Goal: Transaction & Acquisition: Purchase product/service

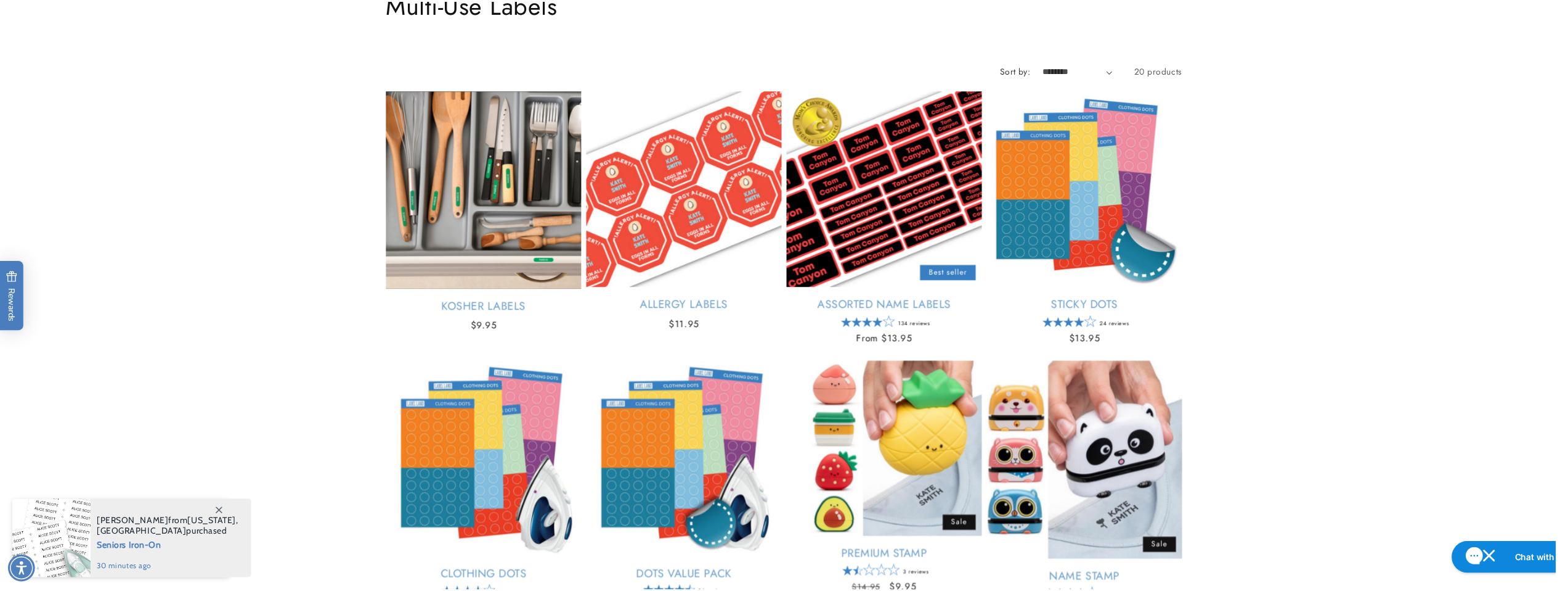
scroll to position [116, 0]
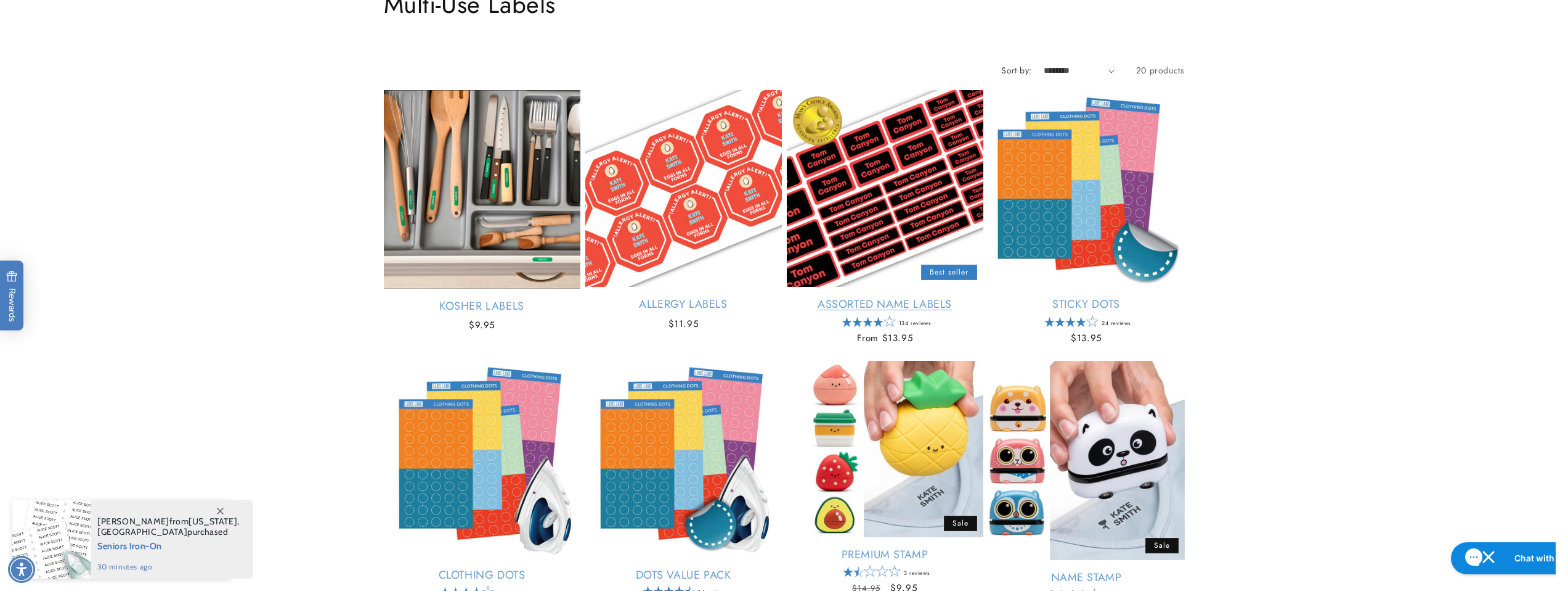
click at [921, 297] on link "Assorted Name Labels" at bounding box center [885, 304] width 197 height 14
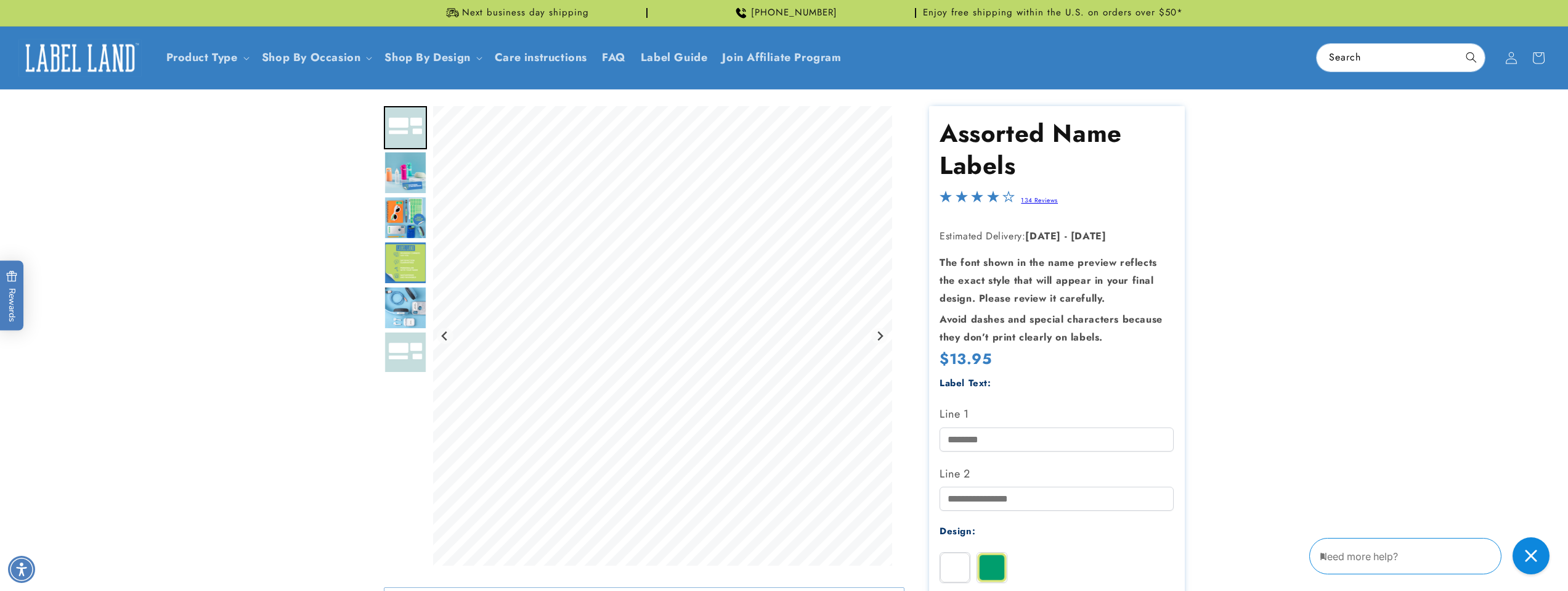
click at [405, 212] on img "Go to slide 4" at bounding box center [406, 218] width 43 height 43
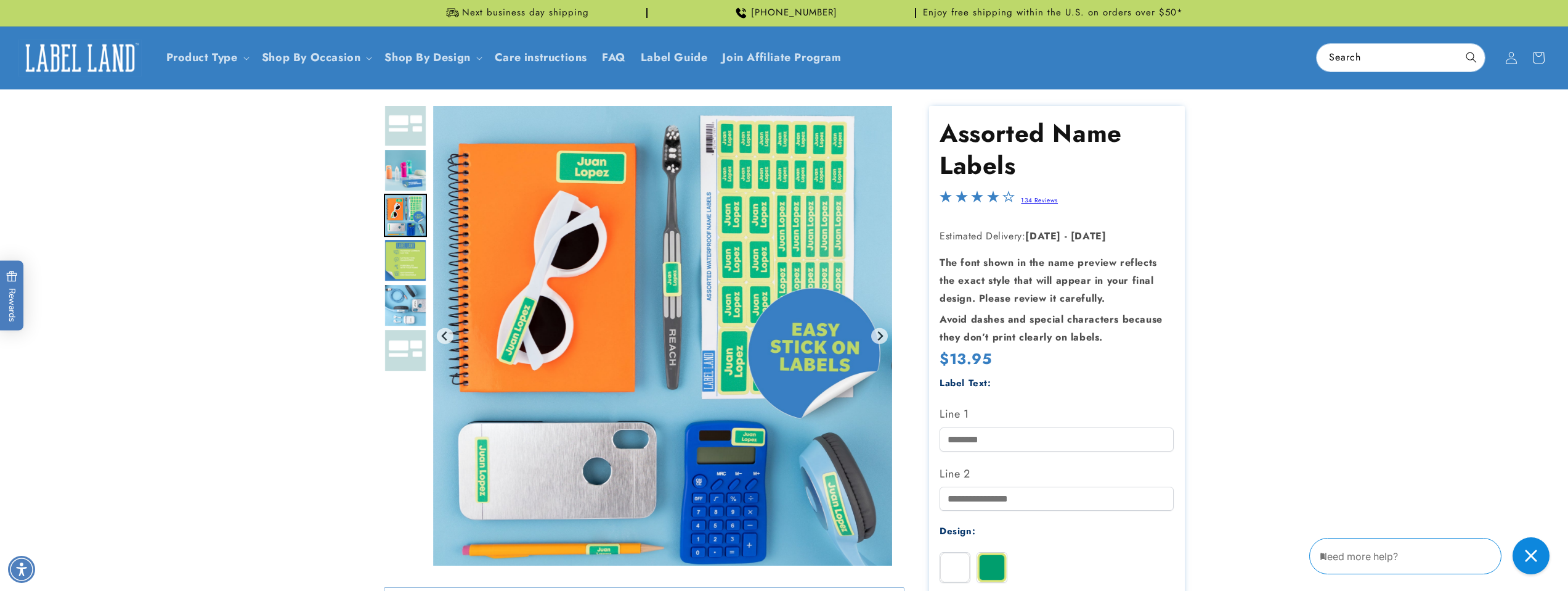
click at [407, 170] on img "Go to slide 3" at bounding box center [406, 170] width 43 height 43
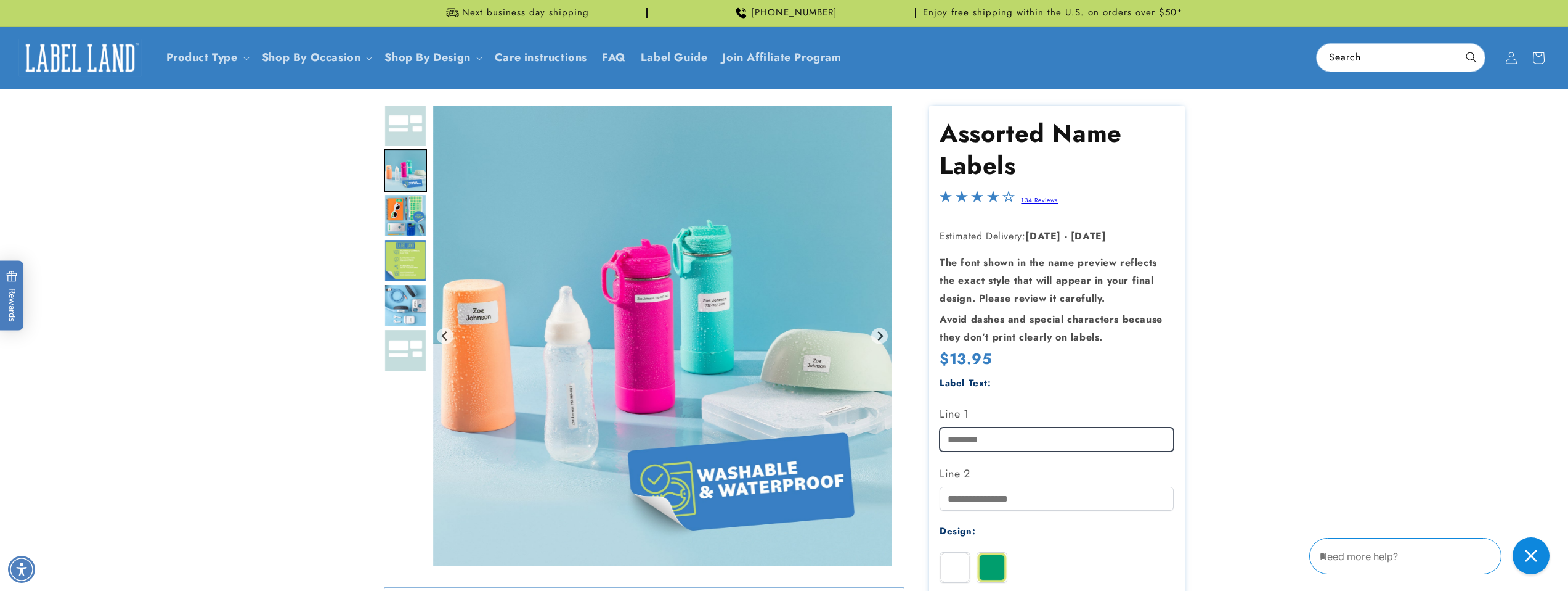
click at [975, 447] on input "Line 1" at bounding box center [1057, 439] width 234 height 24
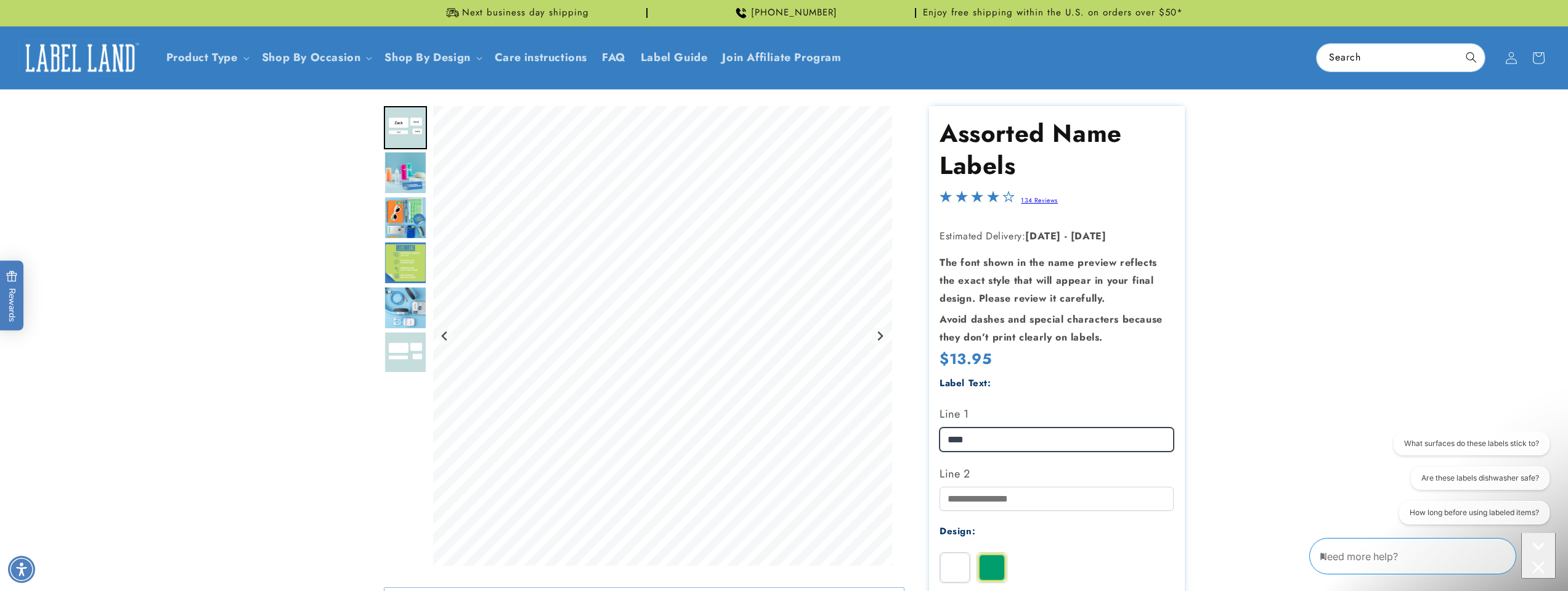
click at [1019, 439] on input "****" at bounding box center [1057, 439] width 234 height 24
type input "**********"
click at [1011, 496] on input "Line 2" at bounding box center [1057, 498] width 234 height 24
type input "*****"
click at [965, 503] on input "*****" at bounding box center [1057, 498] width 234 height 24
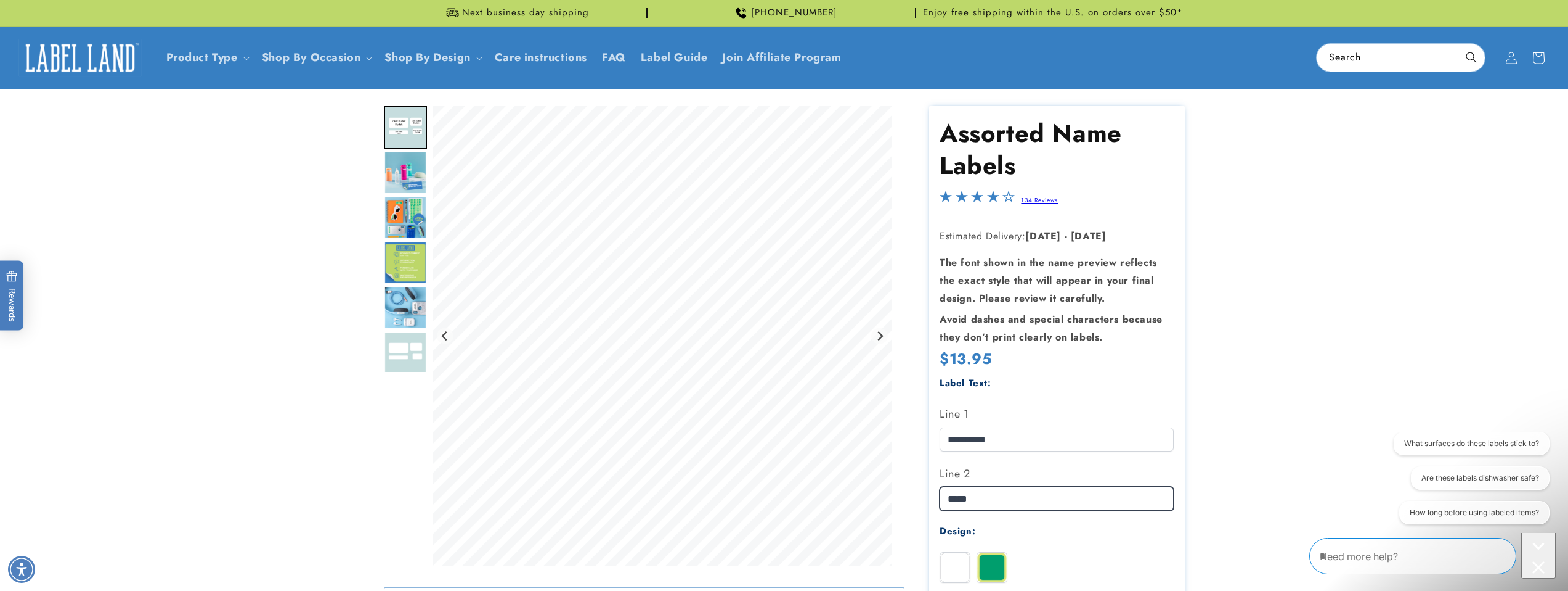
click at [965, 503] on input "*****" at bounding box center [1057, 498] width 234 height 24
click at [957, 568] on img at bounding box center [955, 567] width 30 height 30
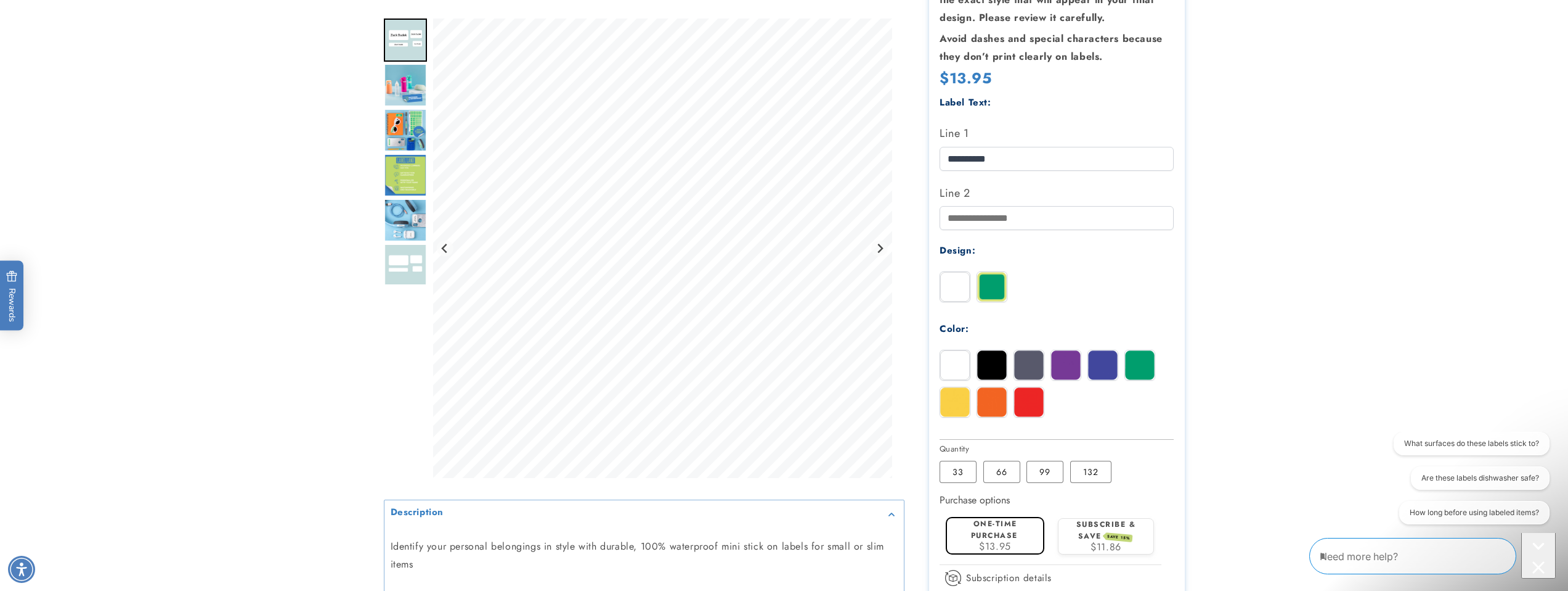
scroll to position [402, 0]
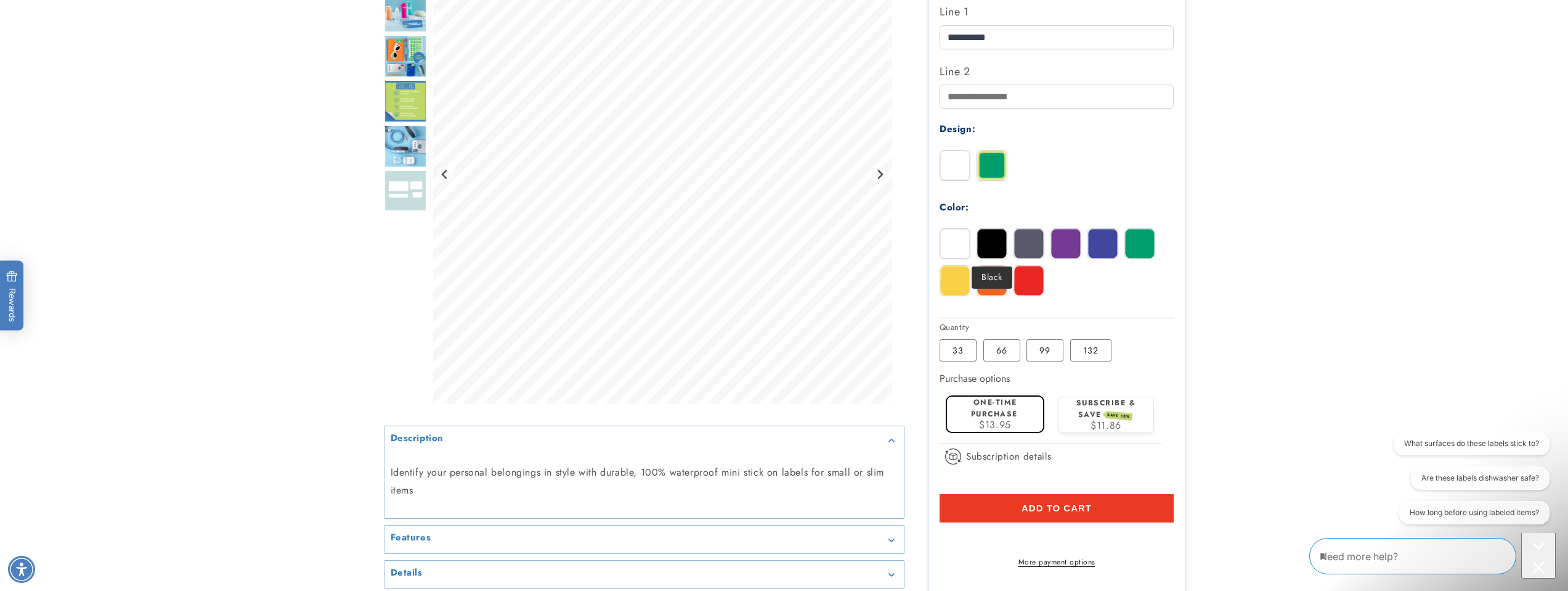
click at [995, 246] on img at bounding box center [992, 244] width 30 height 30
click at [1032, 244] on img at bounding box center [1029, 244] width 30 height 30
click at [999, 353] on label "66 Variant sold out or unavailable" at bounding box center [1002, 350] width 37 height 22
click at [1087, 352] on label "132 Variant sold out or unavailable" at bounding box center [1091, 350] width 41 height 22
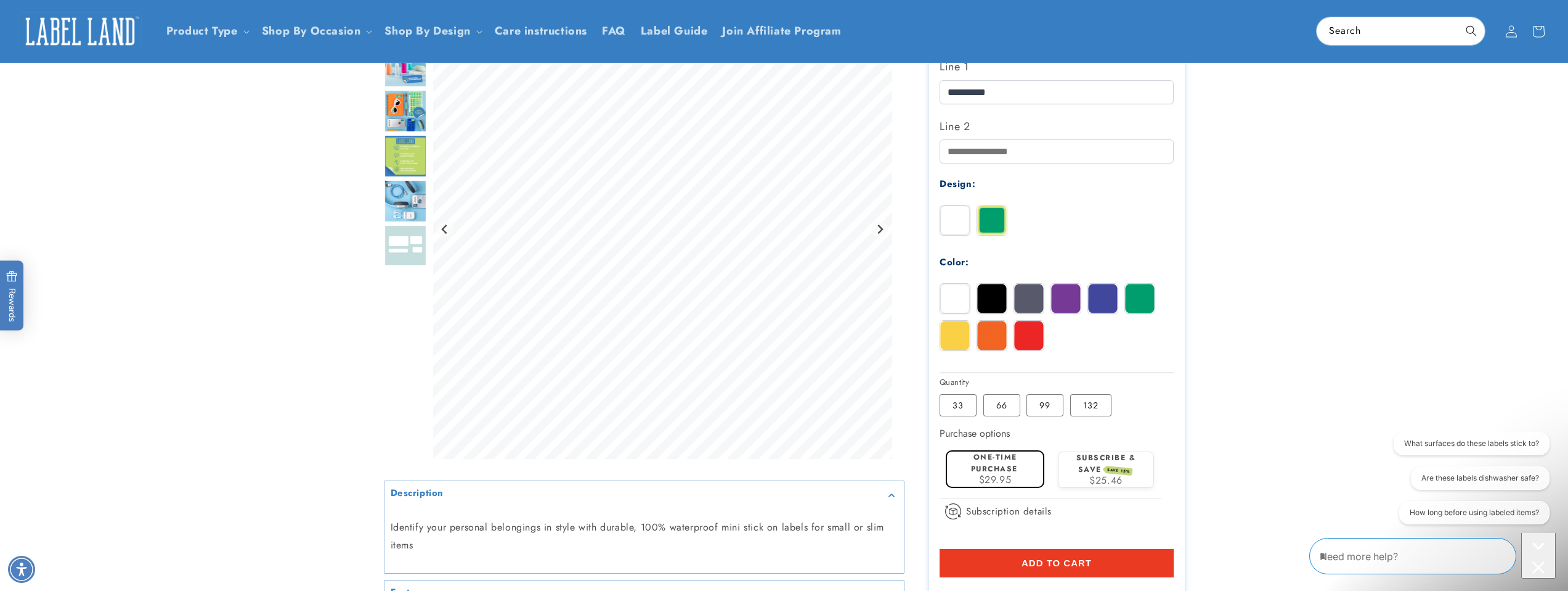
scroll to position [282, 0]
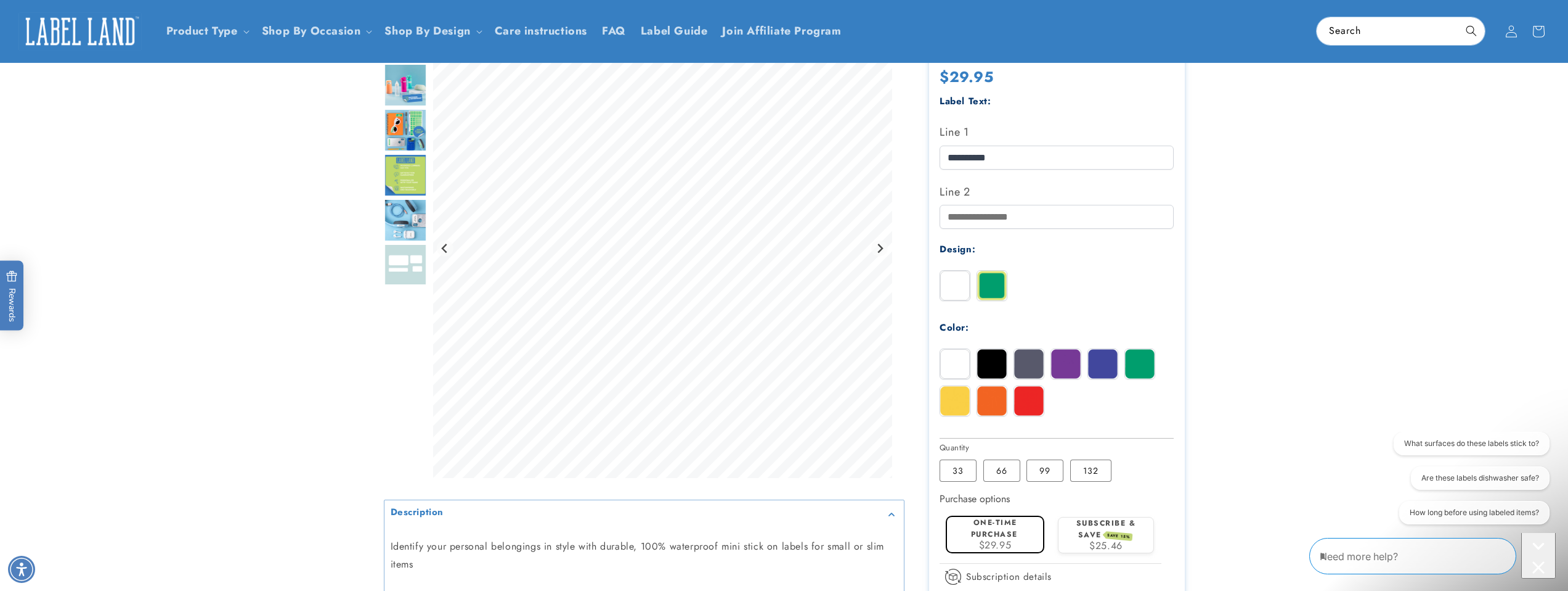
click at [402, 121] on img "Go to slide 4" at bounding box center [406, 130] width 43 height 43
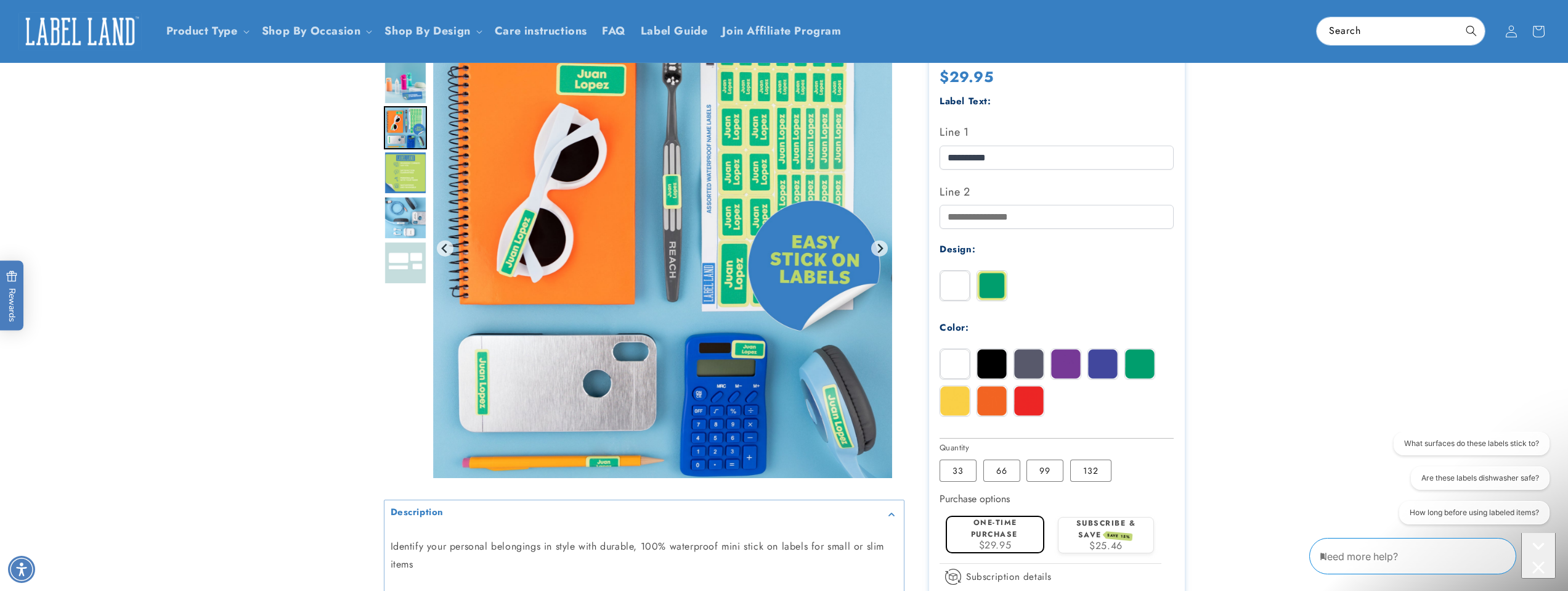
click at [416, 267] on img "Go to slide 7" at bounding box center [406, 262] width 43 height 43
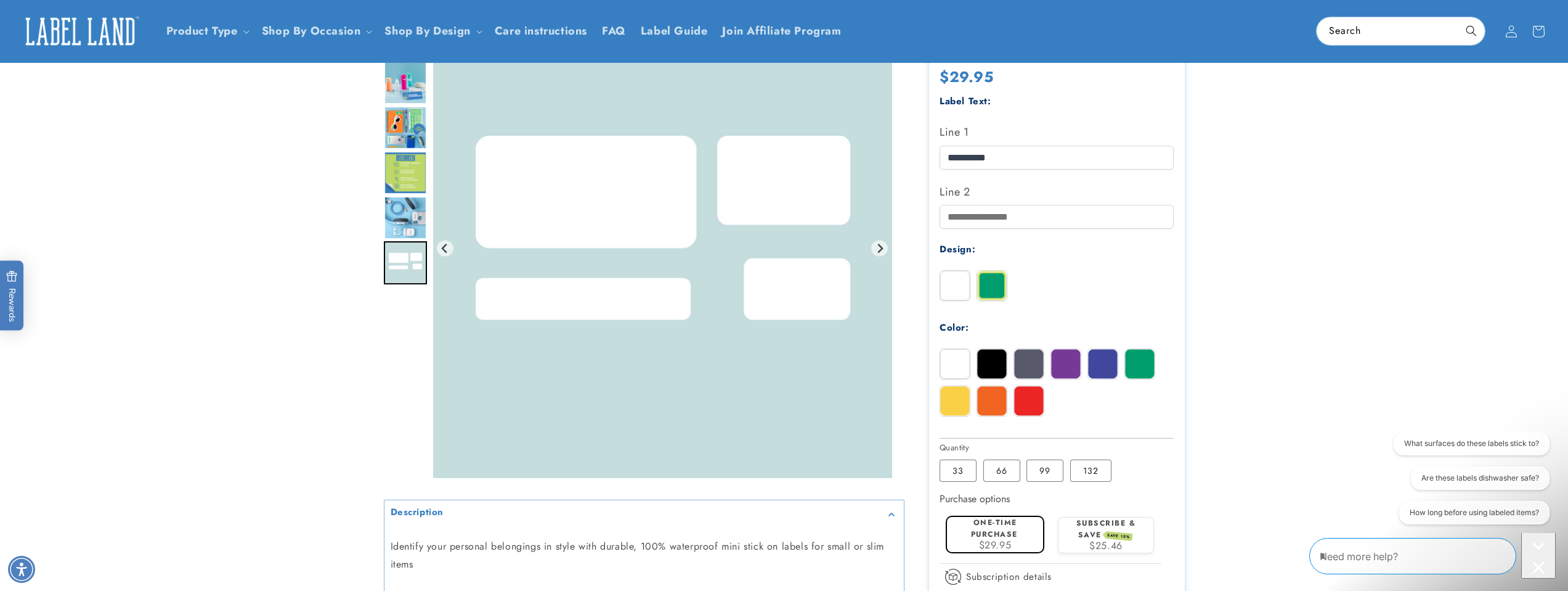
click at [402, 224] on img "Go to slide 6" at bounding box center [406, 218] width 43 height 43
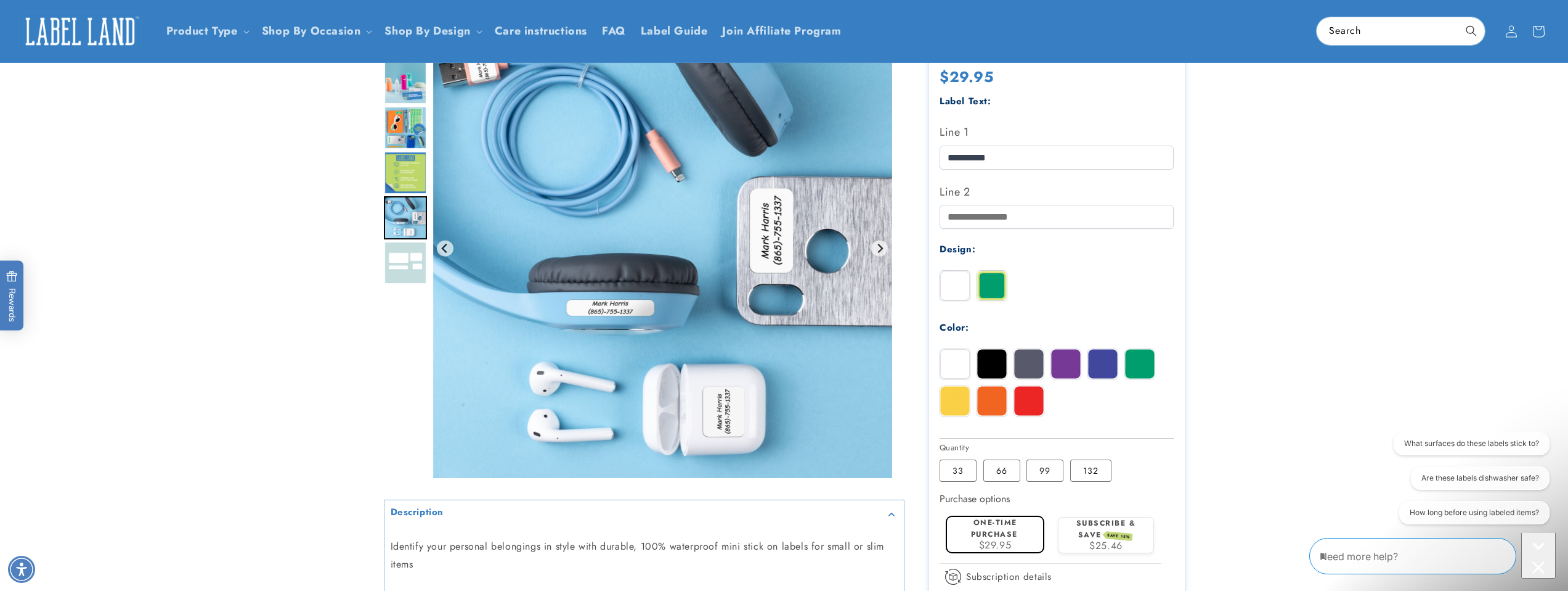
click at [402, 161] on img "Go to slide 5" at bounding box center [406, 173] width 43 height 43
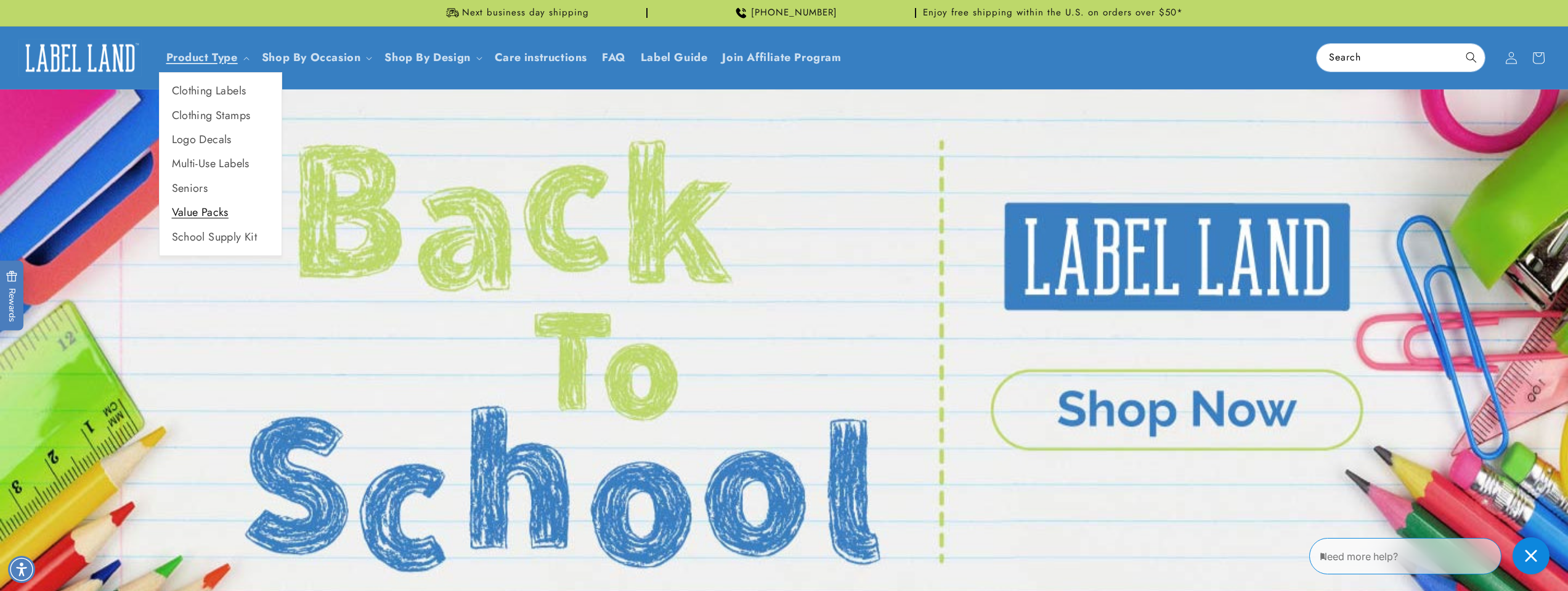
click at [184, 210] on link "Value Packs" at bounding box center [220, 212] width 122 height 24
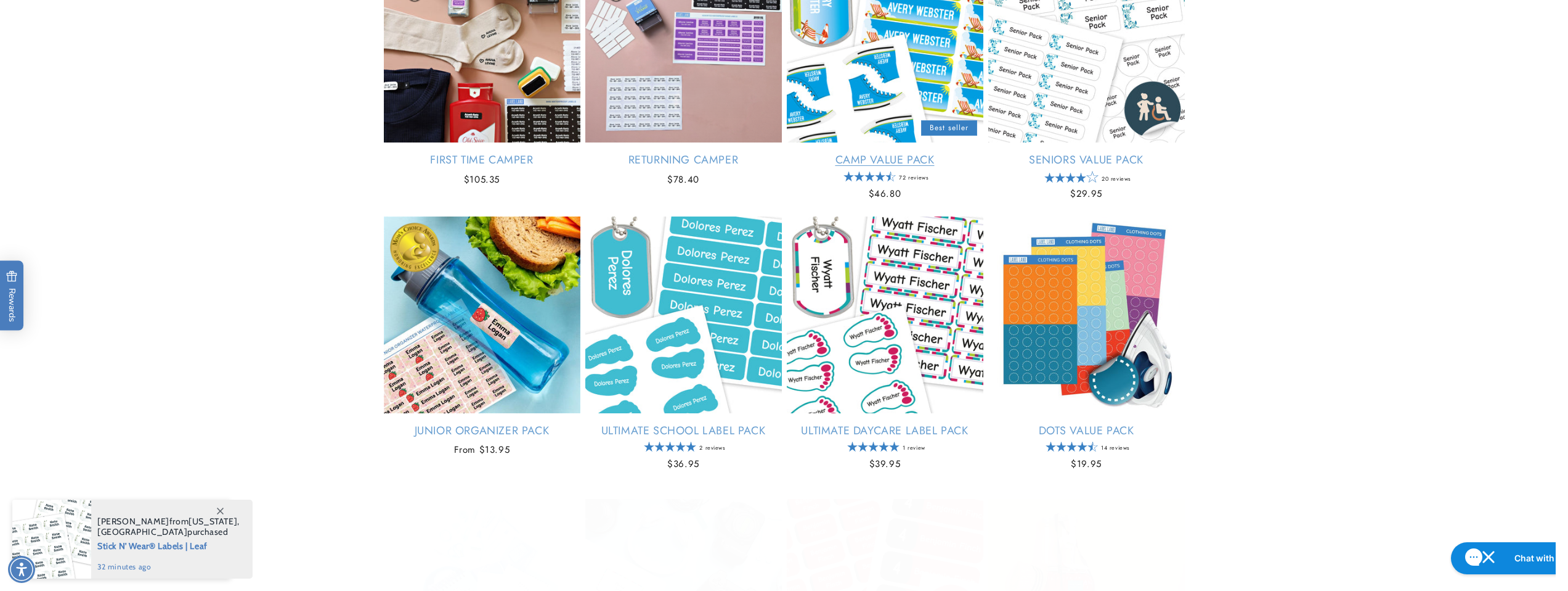
scroll to position [264, 0]
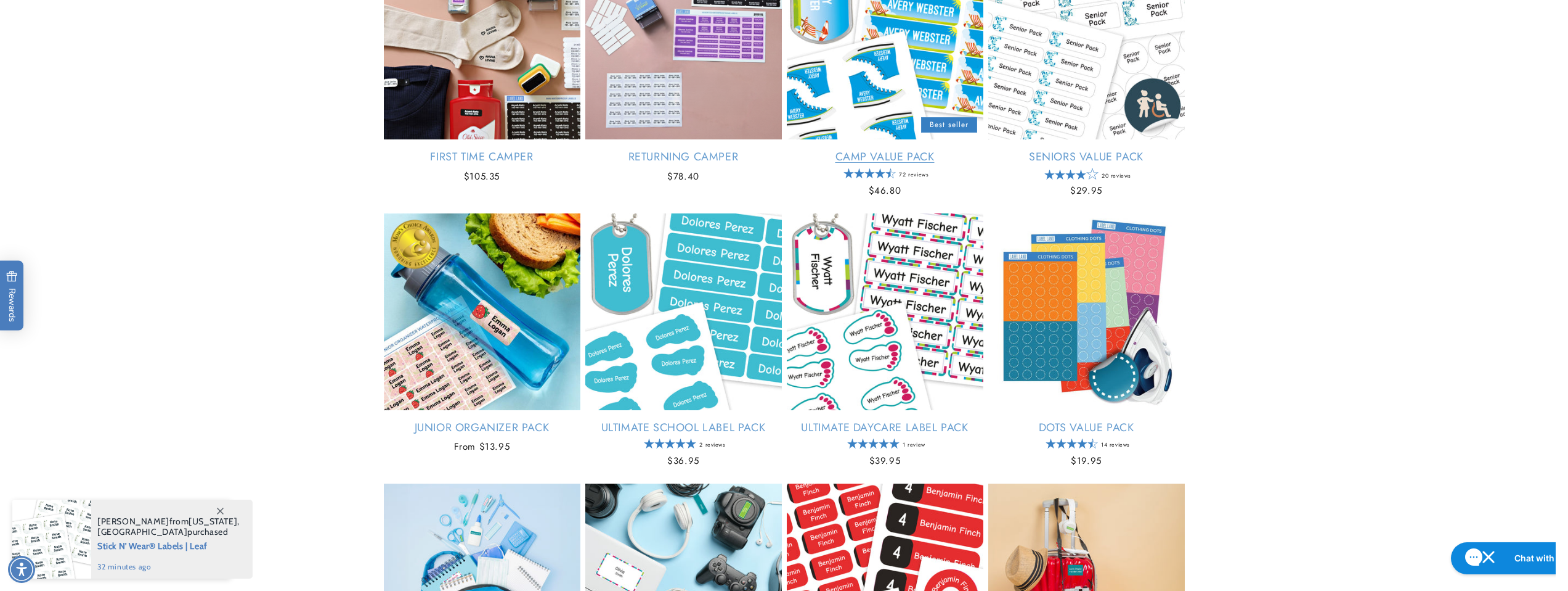
click at [848, 150] on link "Camp Value Pack" at bounding box center [885, 157] width 197 height 14
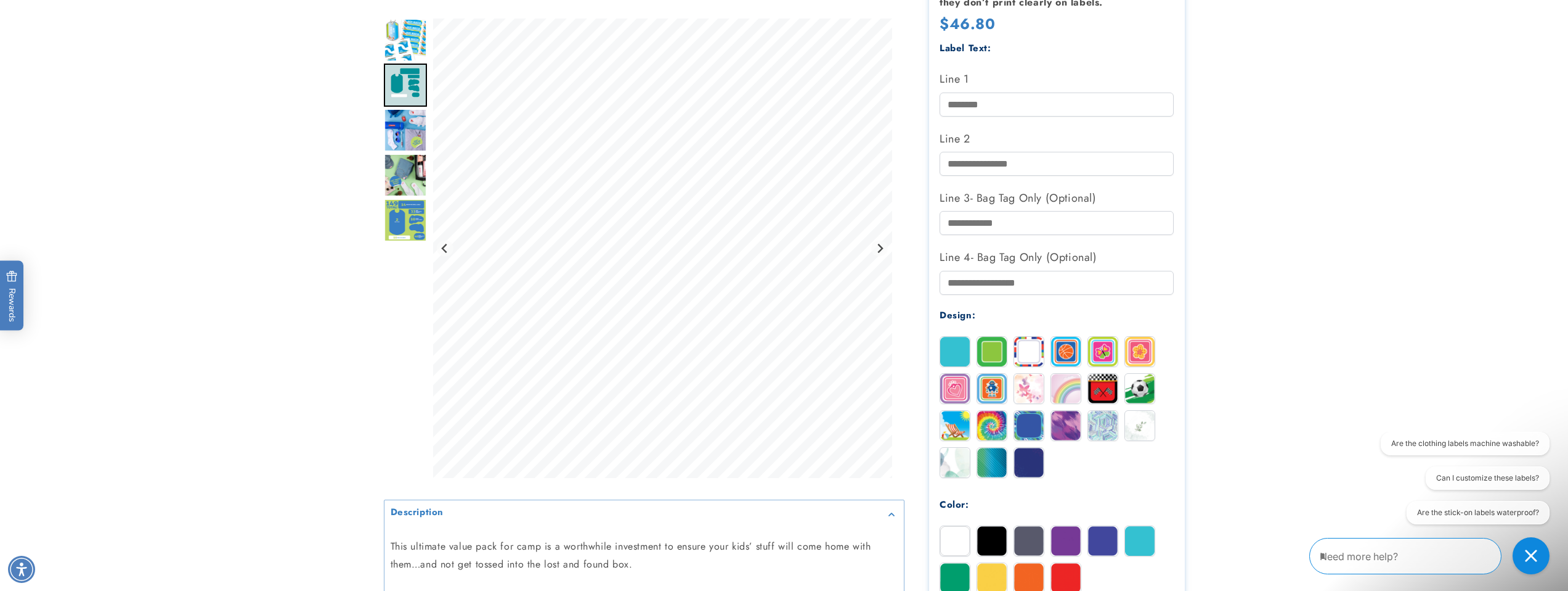
scroll to position [305, 0]
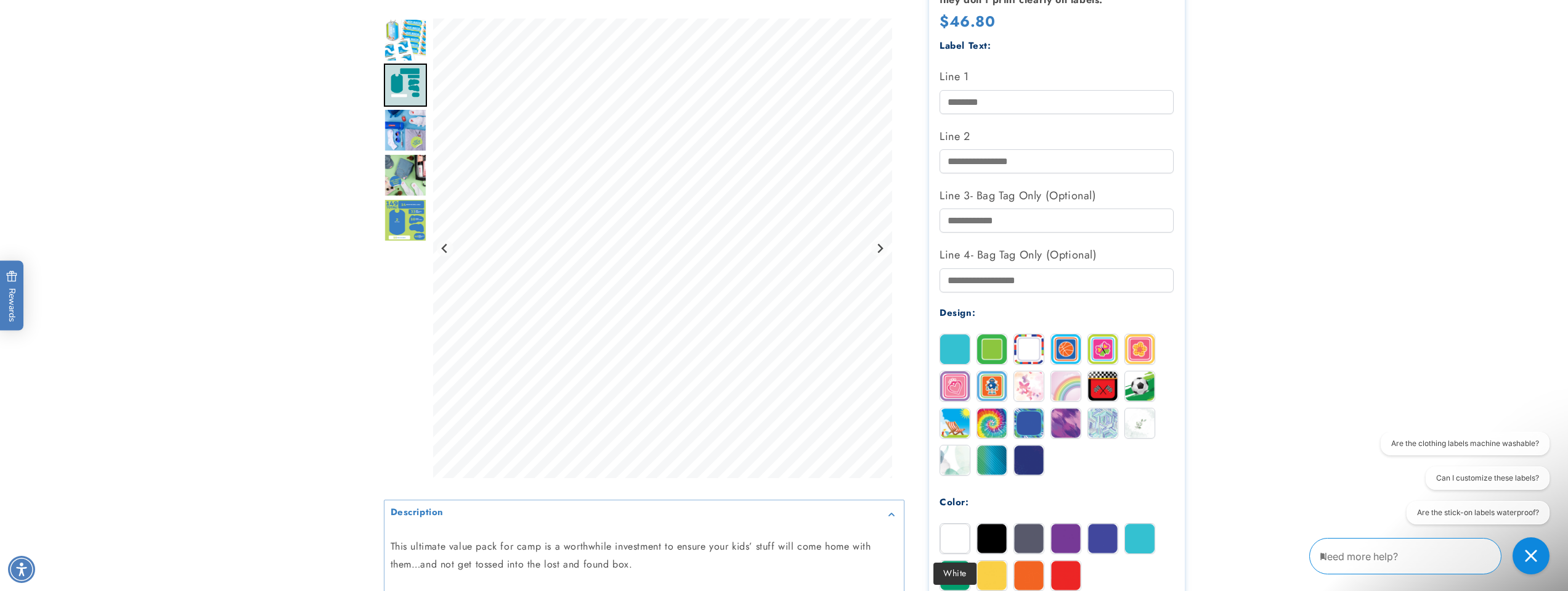
click at [950, 551] on img at bounding box center [955, 538] width 30 height 30
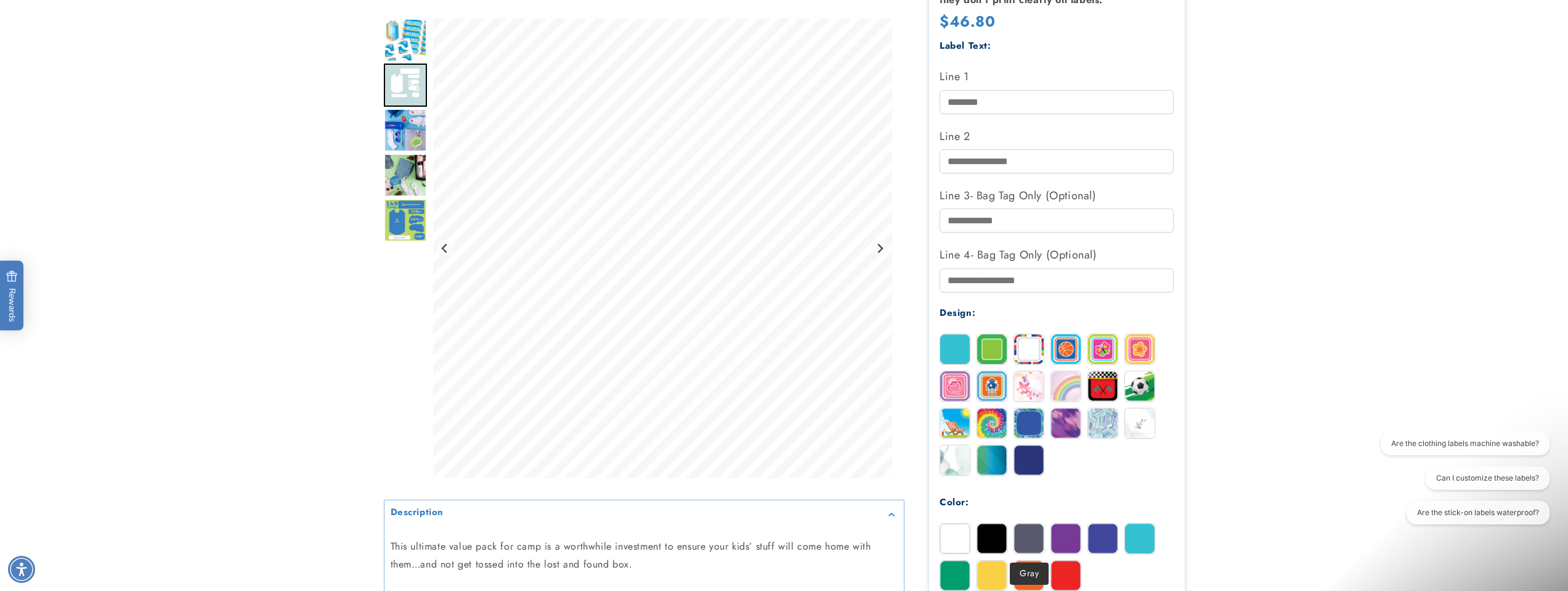
click at [1023, 536] on img at bounding box center [1029, 538] width 30 height 30
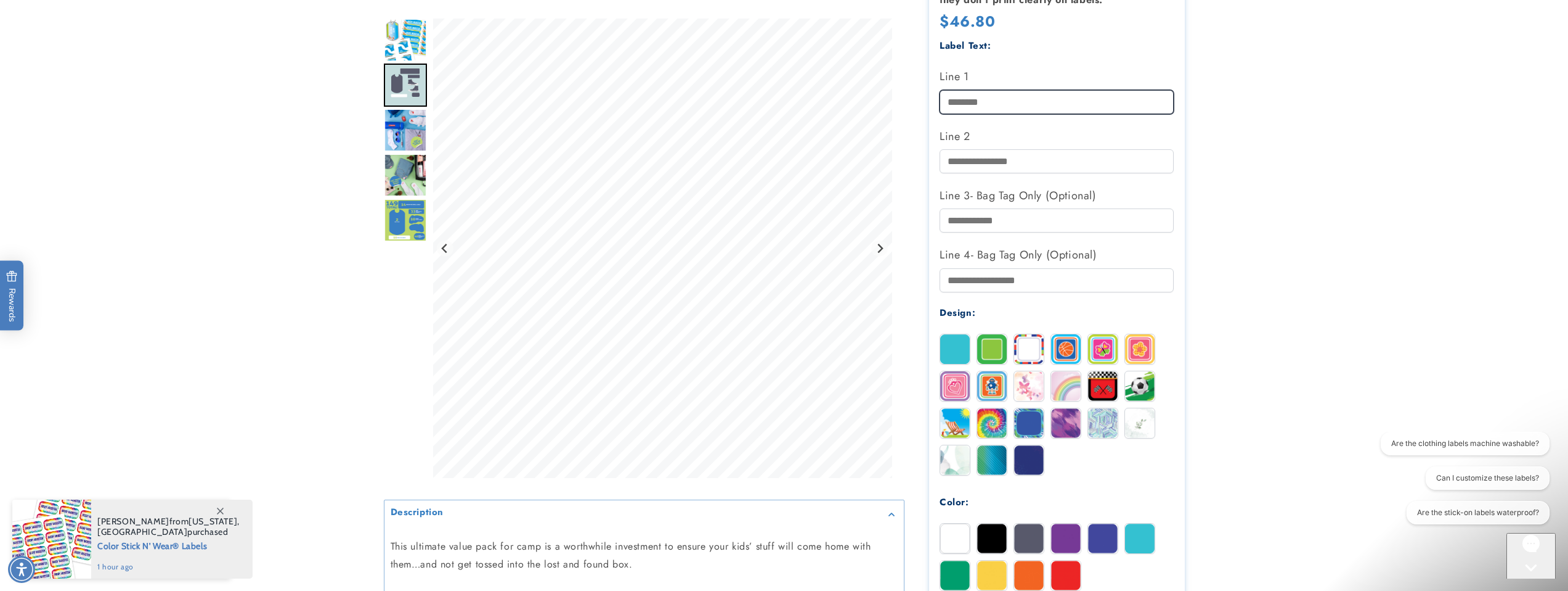
click at [954, 94] on input "Line 1" at bounding box center [1057, 102] width 234 height 24
click at [970, 101] on input "**********" at bounding box center [1057, 102] width 234 height 24
type input "**********"
click at [1154, 196] on label "Line 3- Bag Tag Only (Optional)" at bounding box center [1057, 196] width 234 height 19
click at [1154, 208] on input "Line 3- Bag Tag Only (Optional)" at bounding box center [1057, 220] width 234 height 24
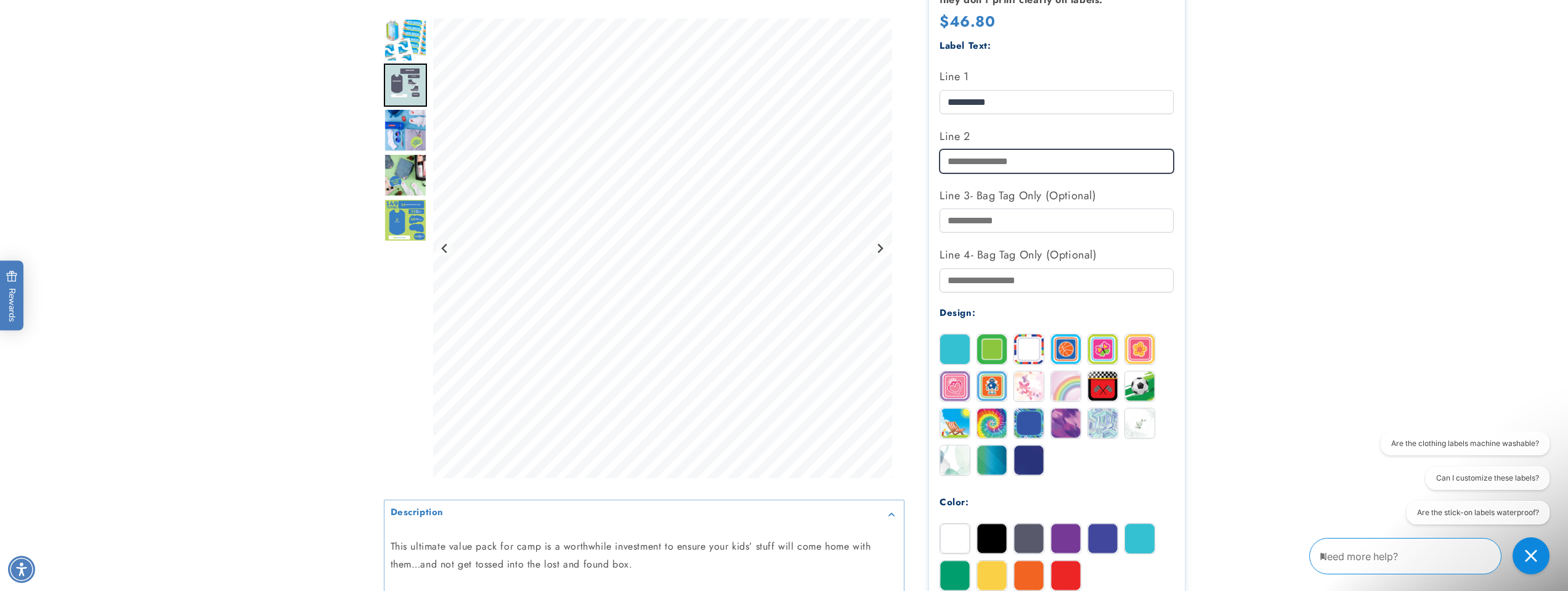
click at [982, 165] on input "Line 2" at bounding box center [1057, 161] width 234 height 24
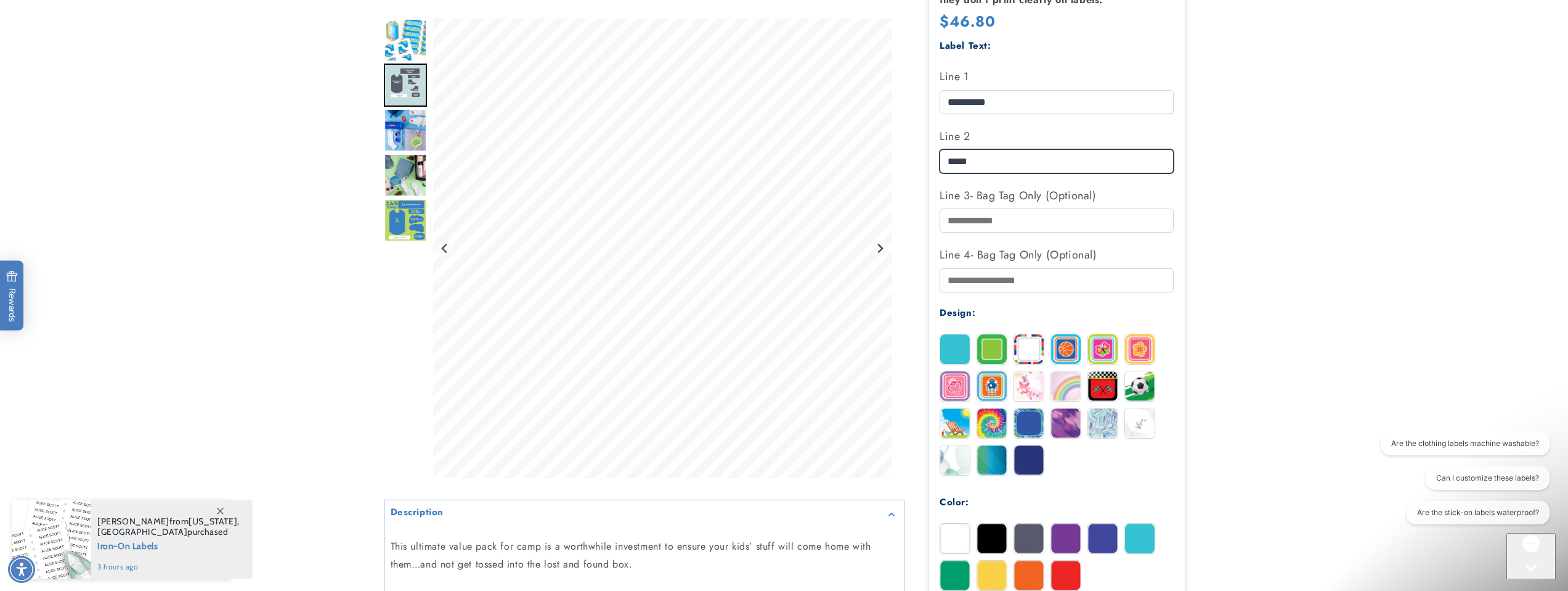
type input "*****"
click at [985, 104] on input "**********" at bounding box center [1057, 102] width 234 height 24
type input "****"
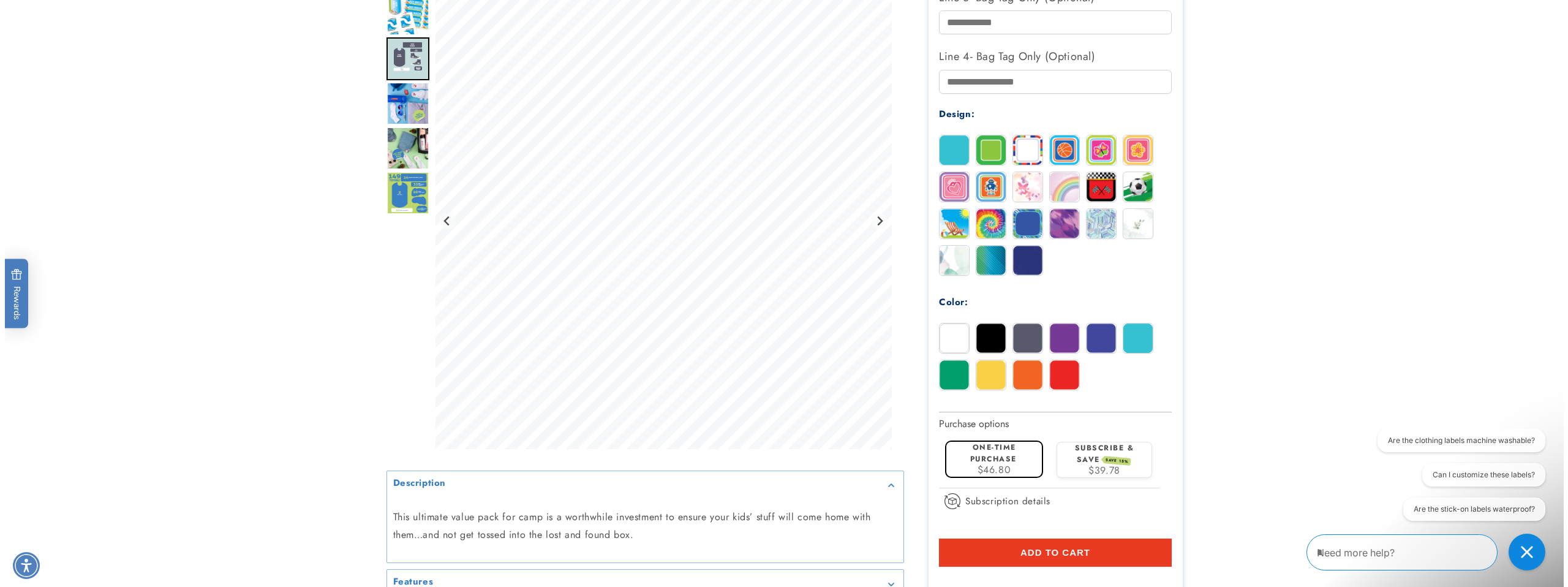
scroll to position [721, 0]
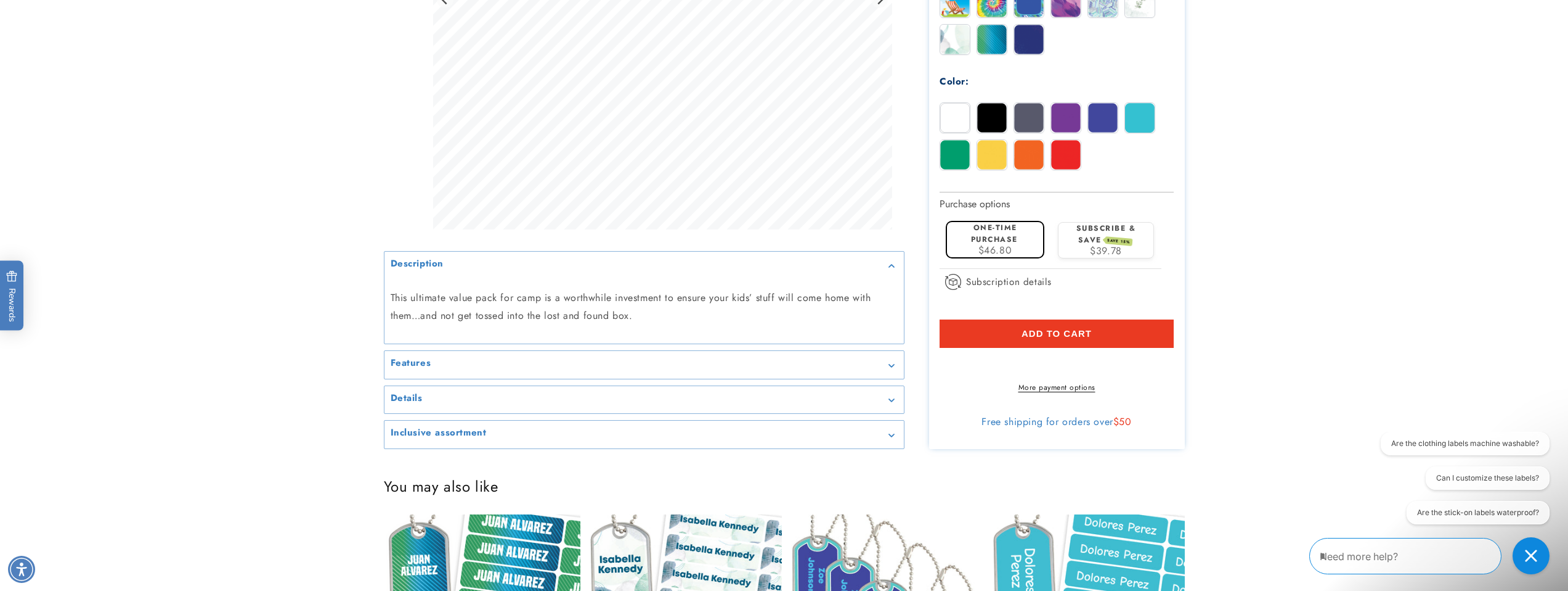
click at [943, 370] on shop-pay-wallet-button at bounding box center [941, 362] width 3 height 14
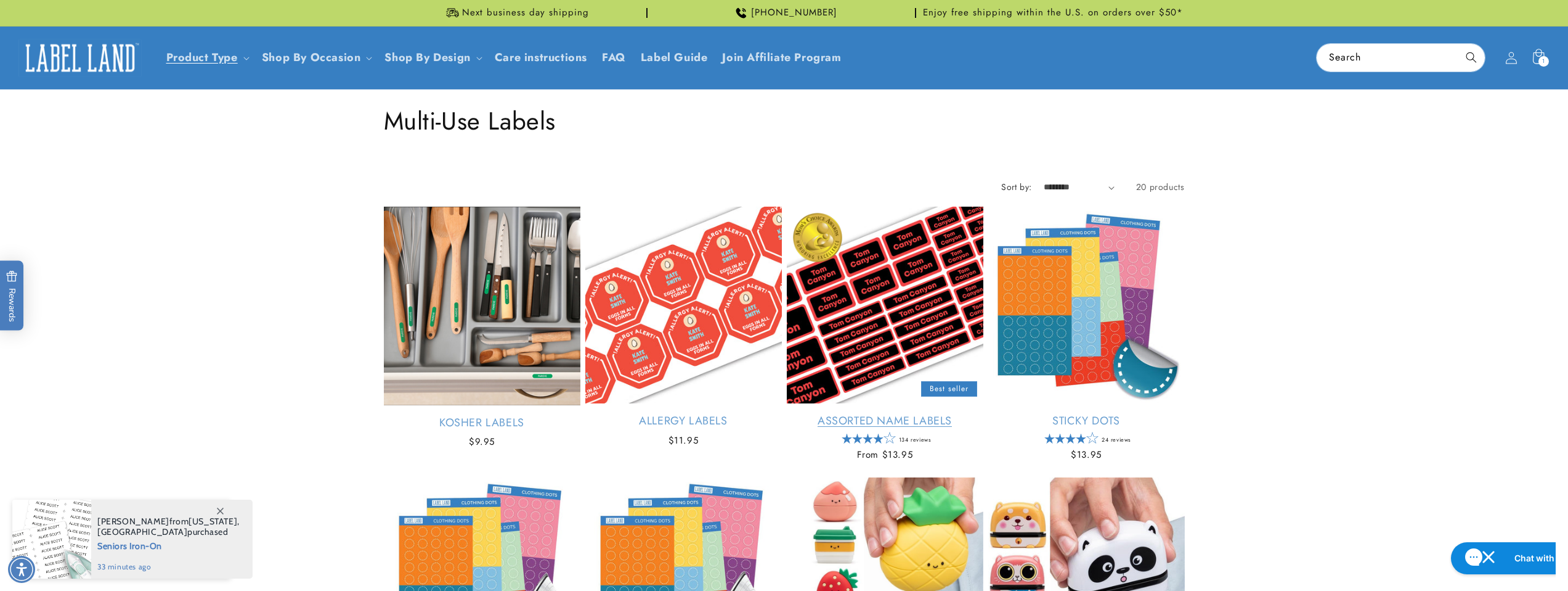
click at [861, 423] on link "Assorted Name Labels" at bounding box center [885, 420] width 197 height 14
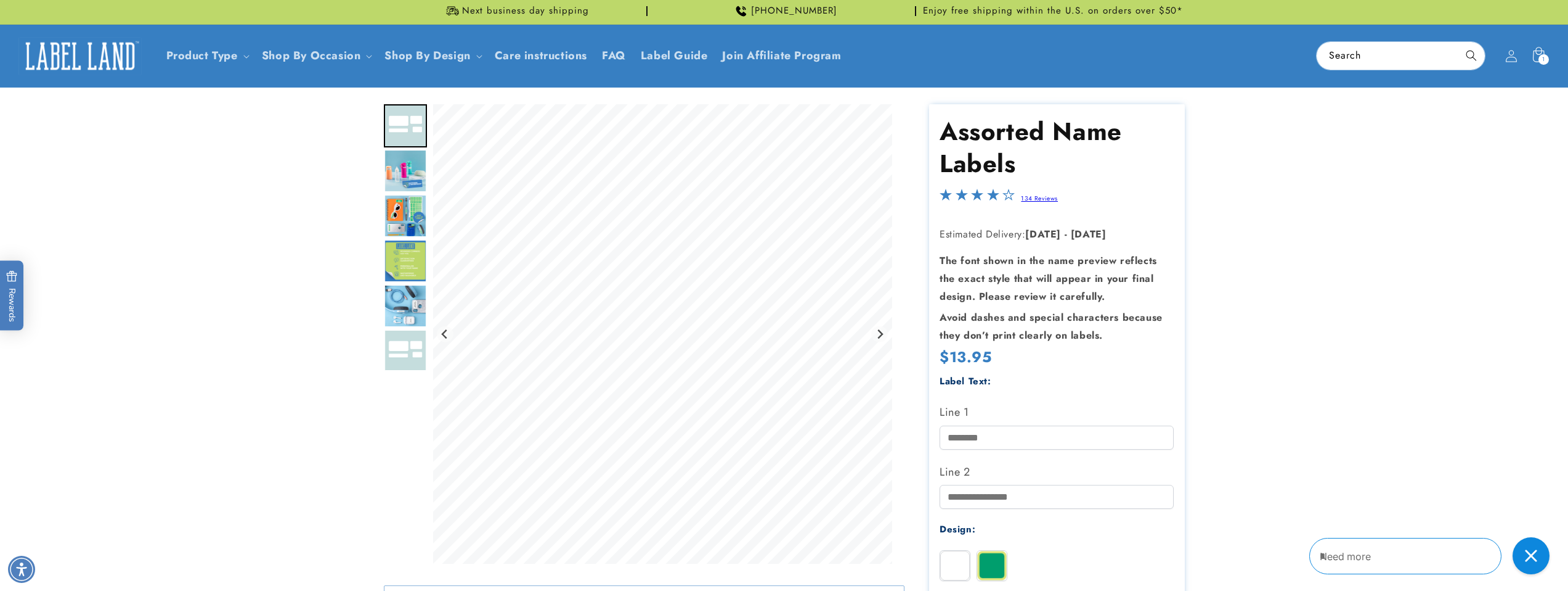
scroll to position [257, 0]
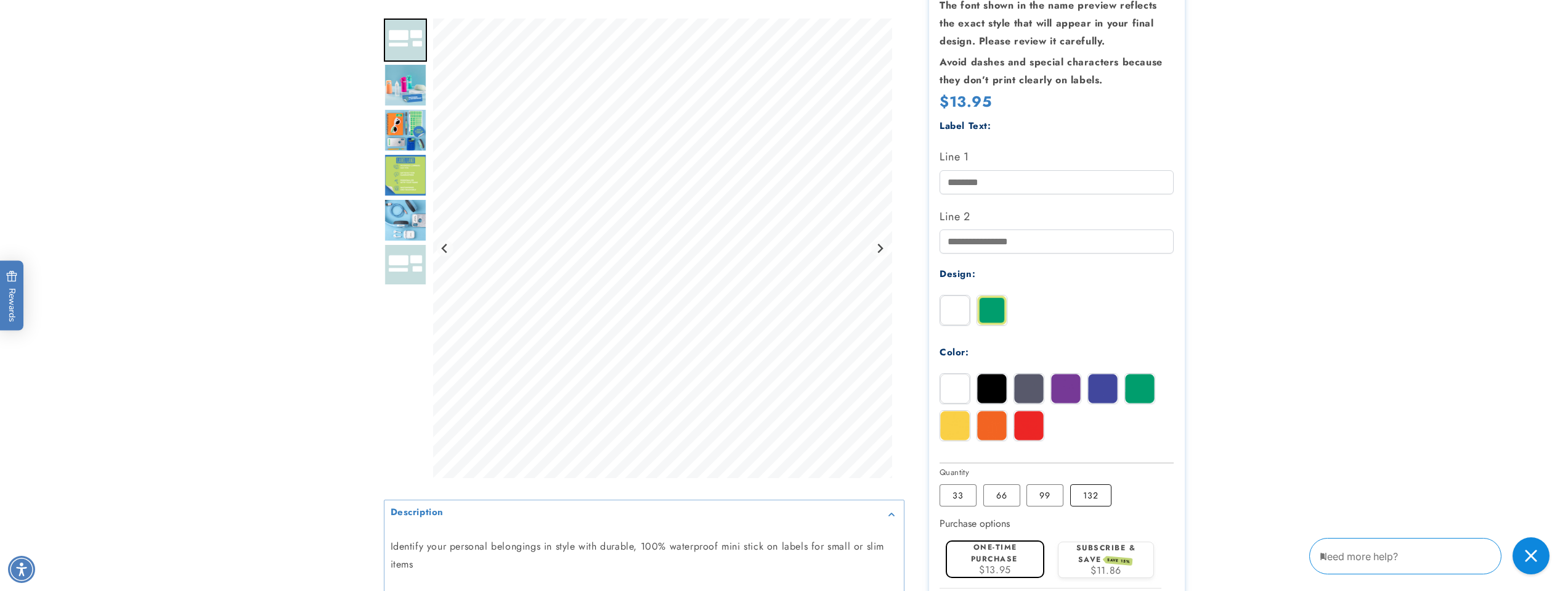
click at [1079, 498] on label "132 Variant sold out or unavailable" at bounding box center [1091, 495] width 41 height 22
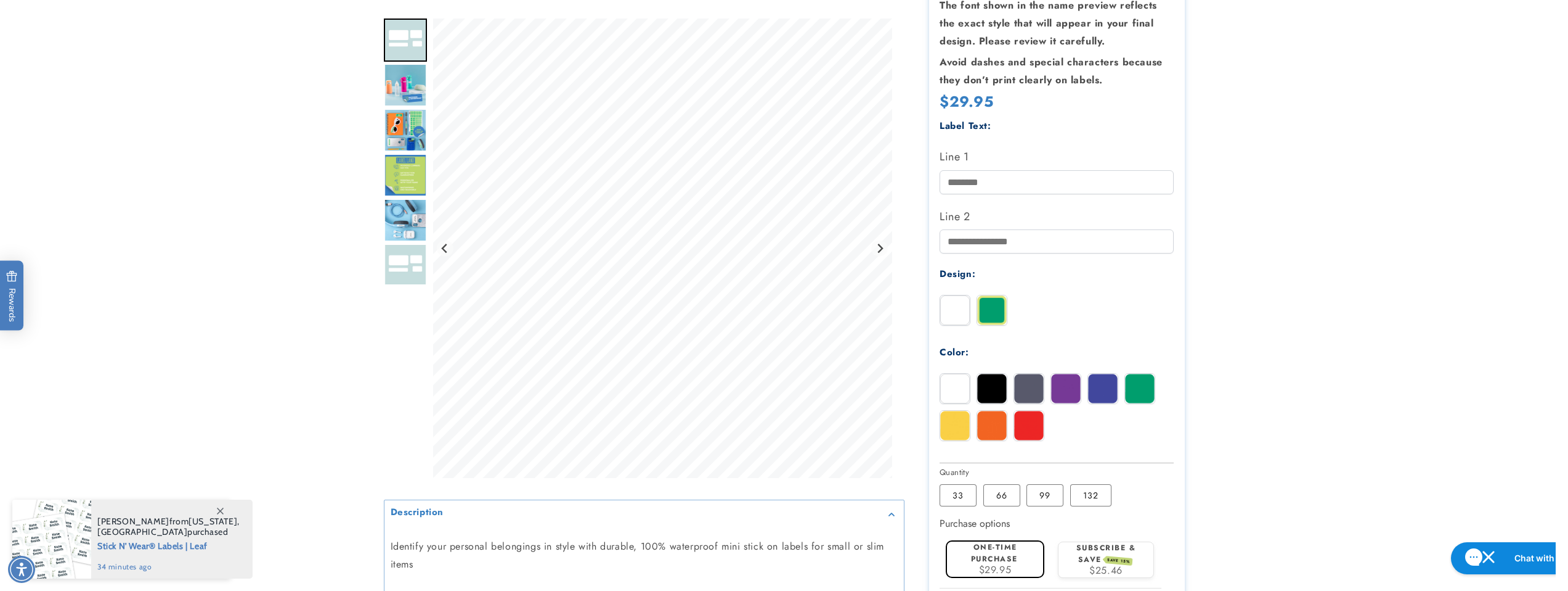
click at [394, 221] on img "Go to slide 6" at bounding box center [406, 220] width 43 height 43
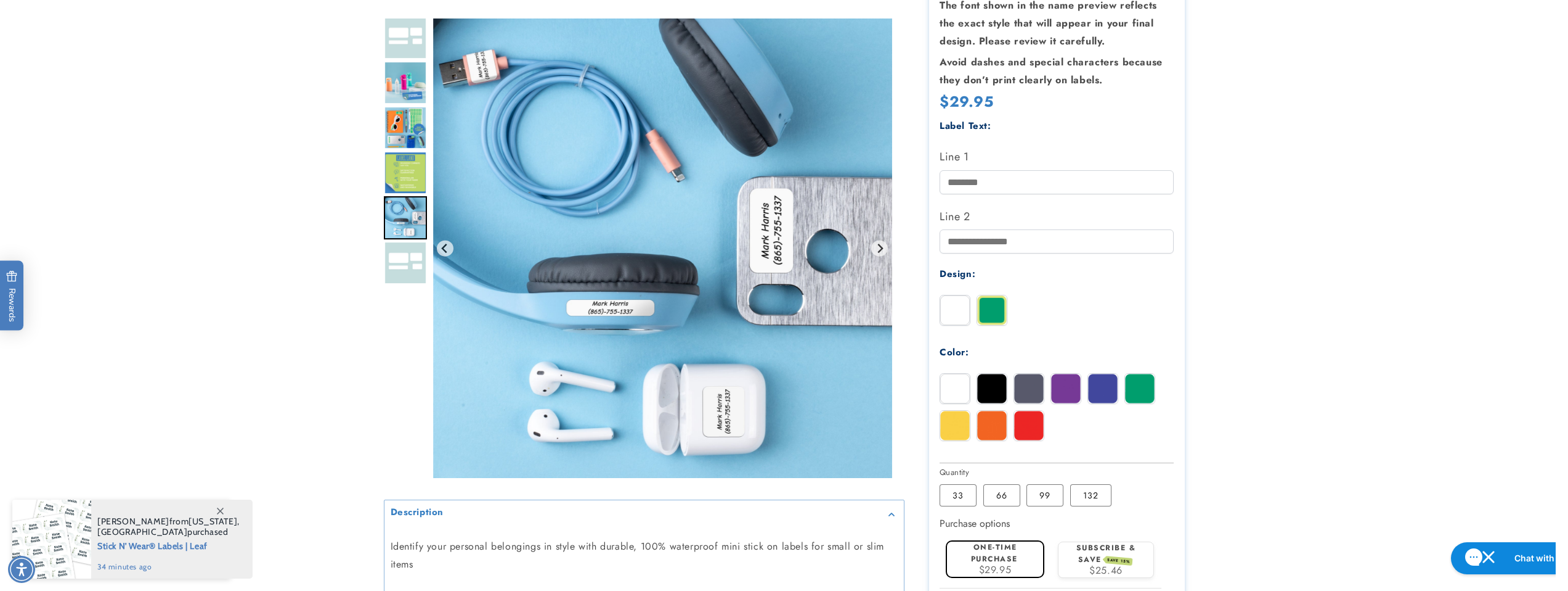
click at [397, 107] on img "Go to slide 4" at bounding box center [406, 127] width 43 height 43
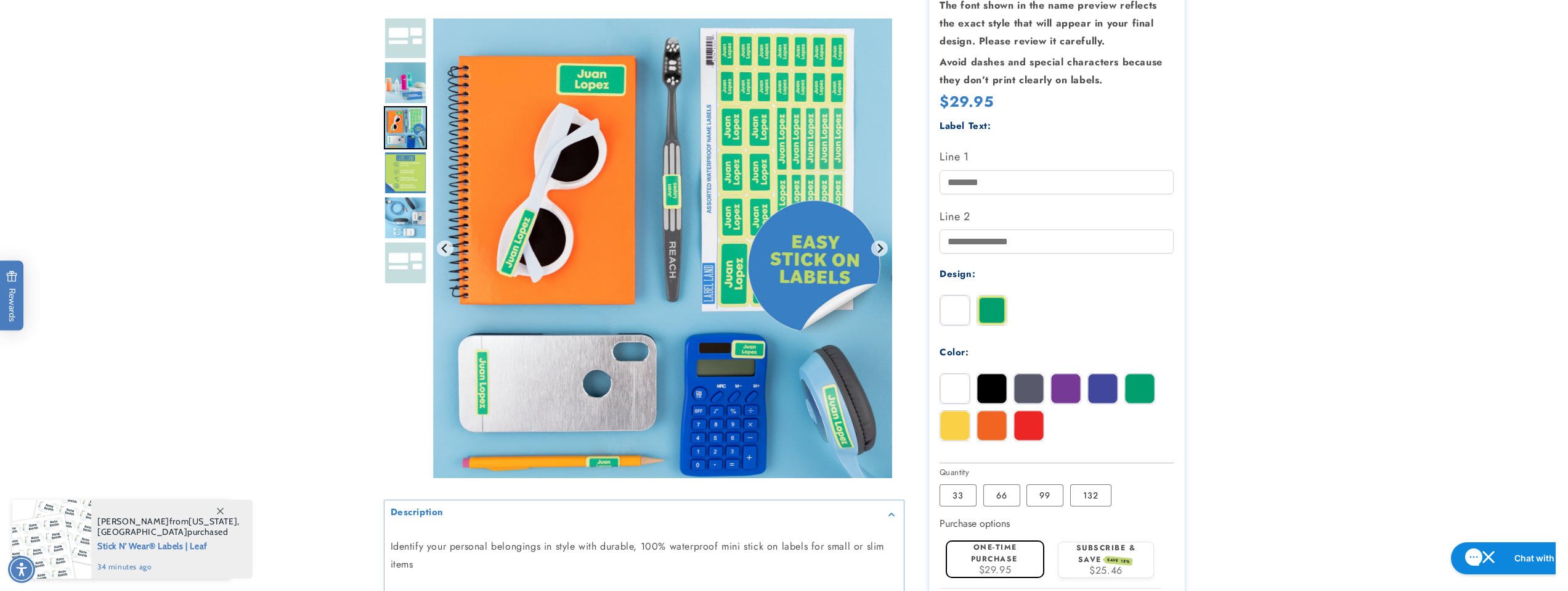
click at [399, 86] on img "Go to slide 3" at bounding box center [406, 83] width 43 height 43
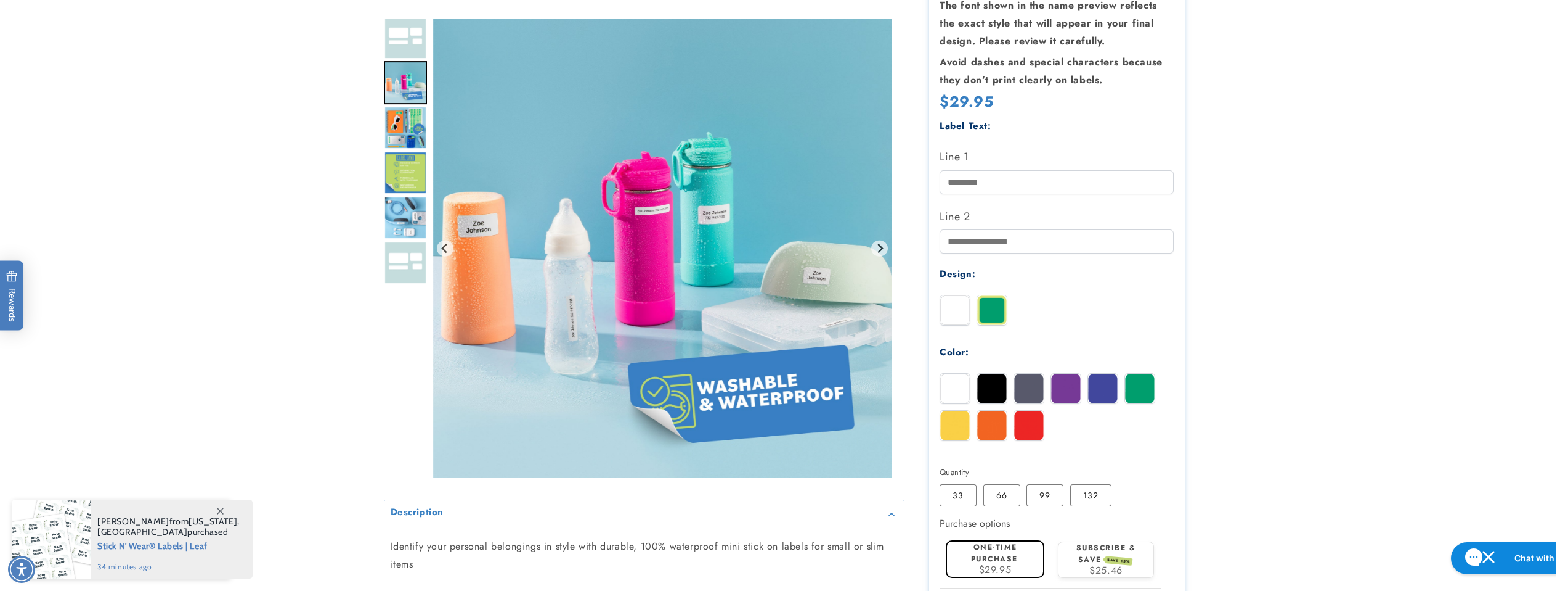
click at [413, 210] on img "Go to slide 6" at bounding box center [406, 218] width 43 height 43
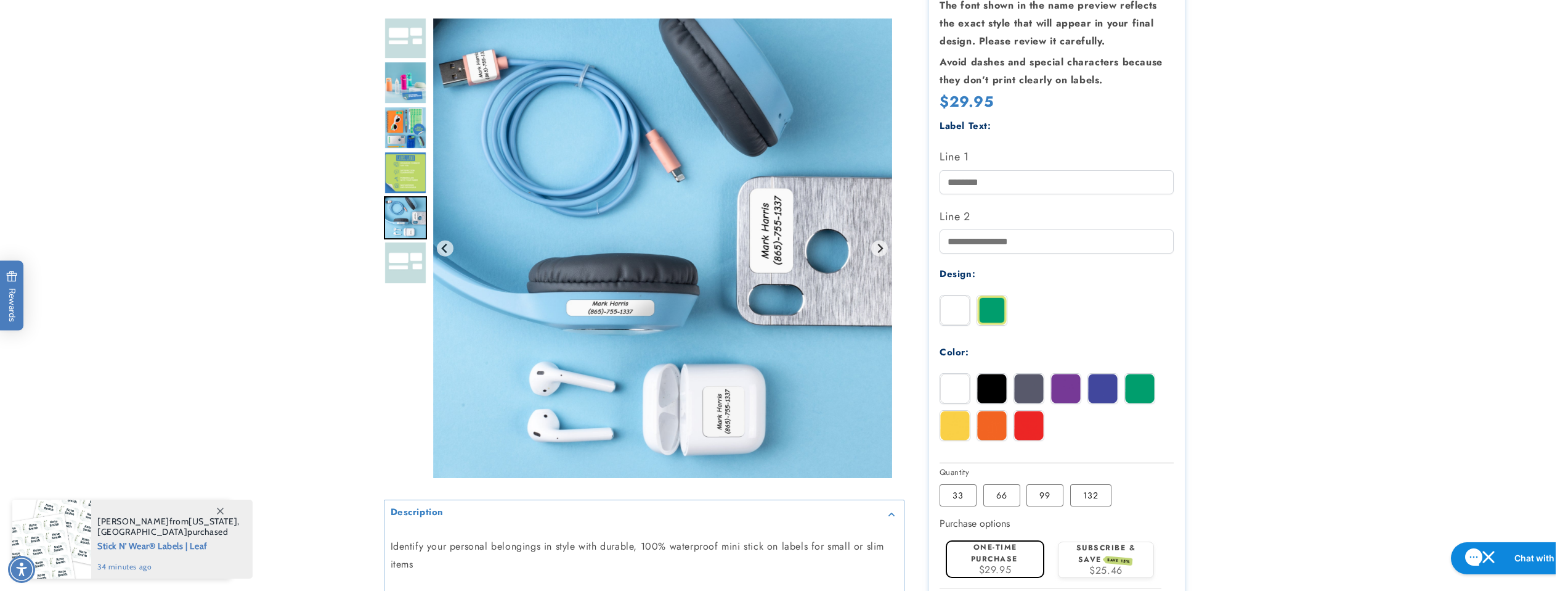
click at [412, 271] on img "Go to slide 7" at bounding box center [406, 262] width 43 height 43
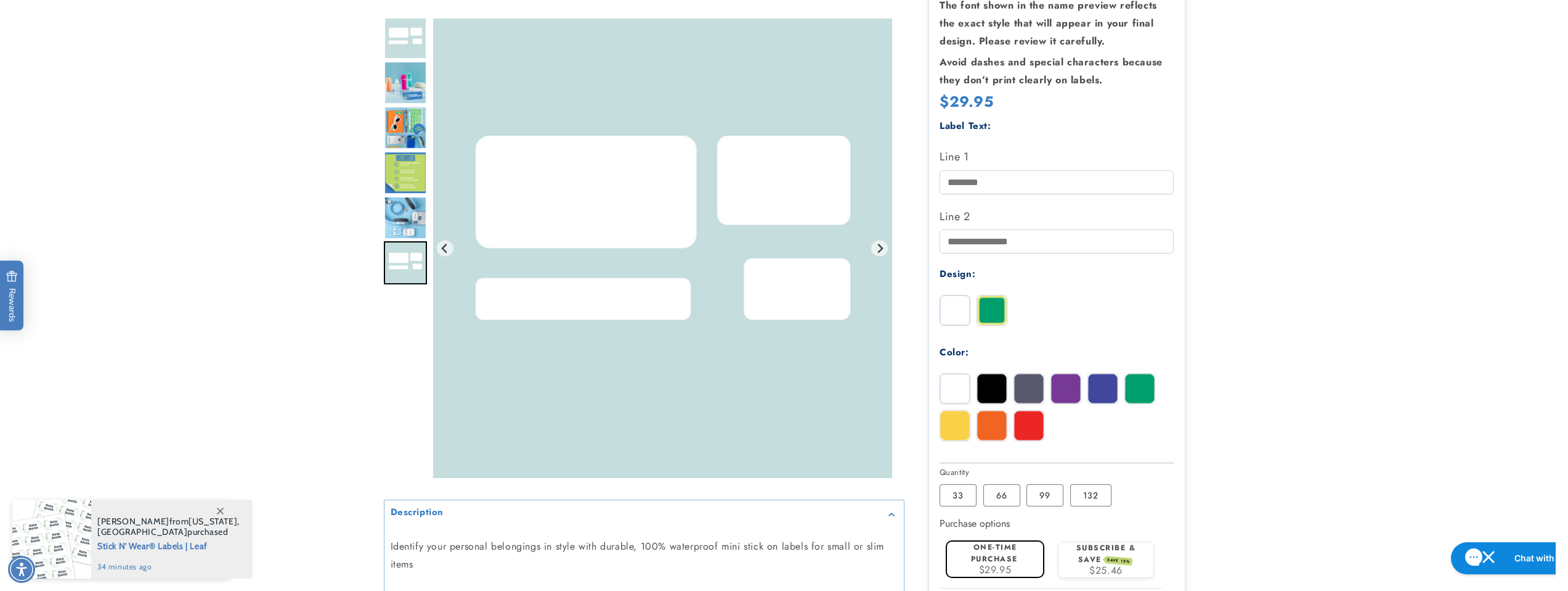
click at [403, 227] on img "Go to slide 6" at bounding box center [406, 218] width 43 height 43
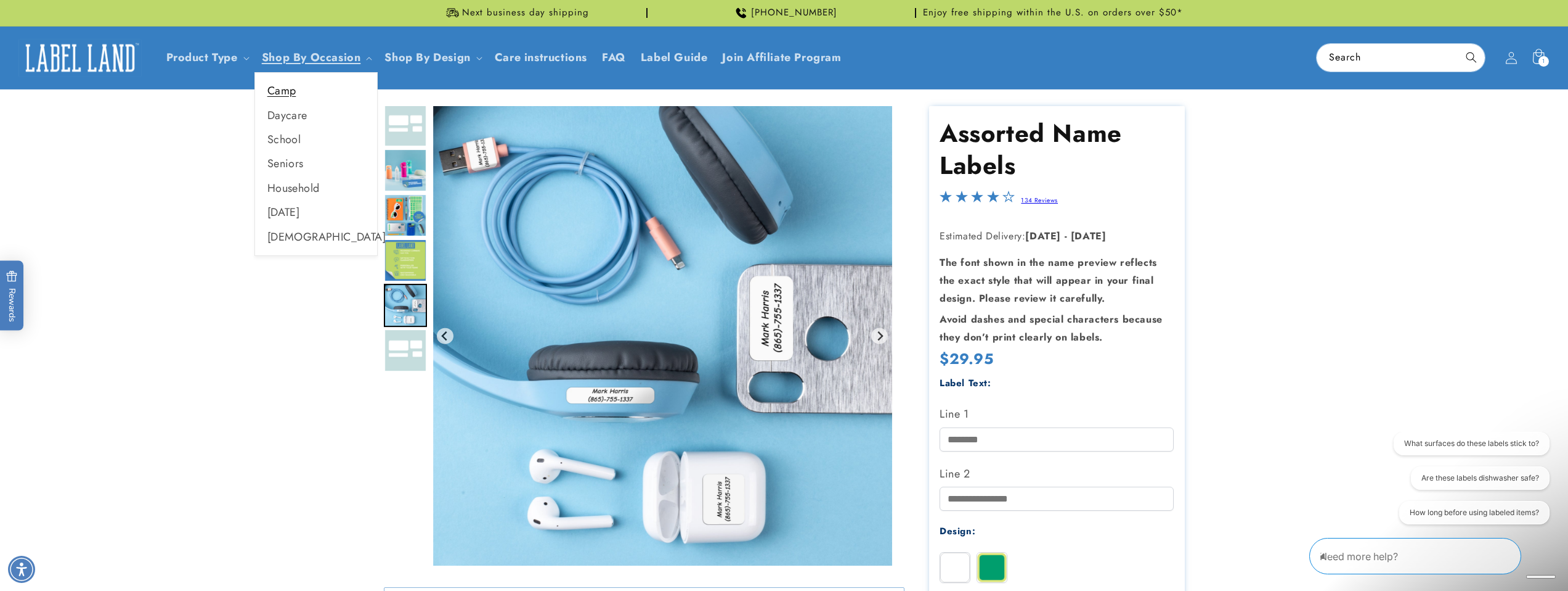
click at [283, 89] on link "Camp" at bounding box center [316, 90] width 122 height 24
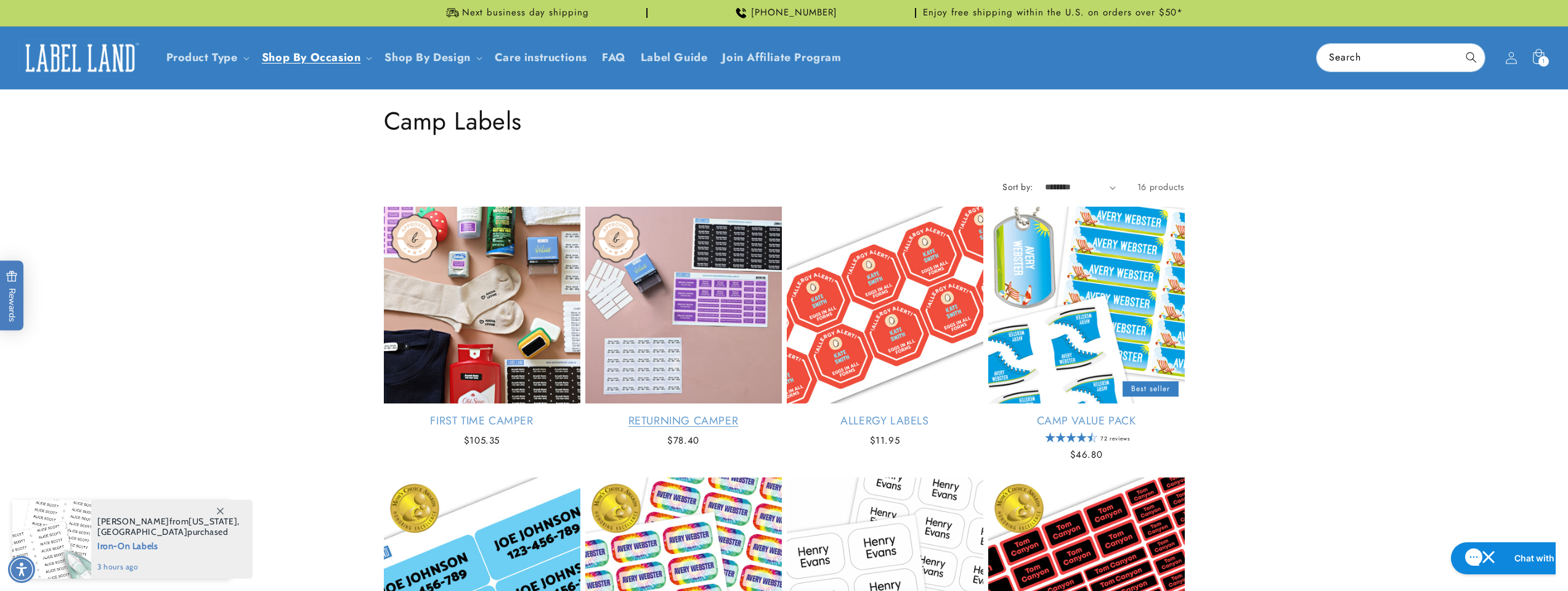
click at [703, 413] on link "Returning Camper" at bounding box center [683, 420] width 197 height 14
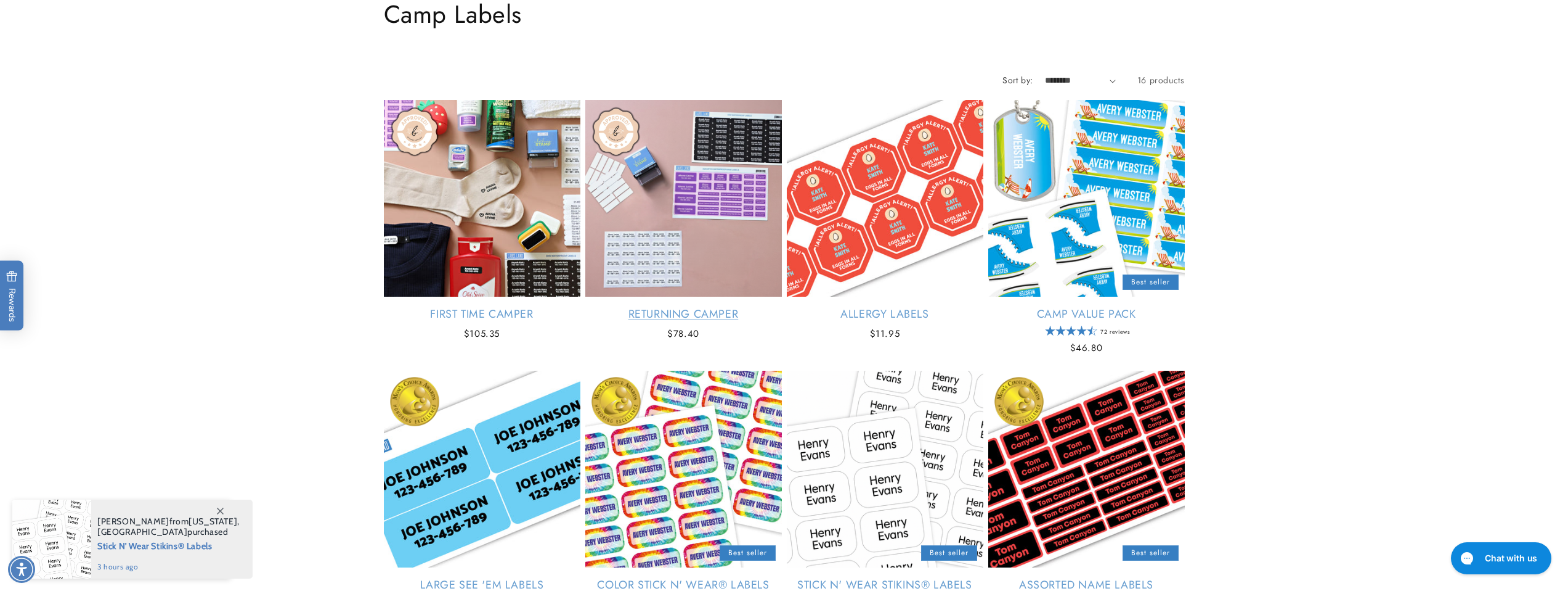
scroll to position [225, 0]
